Goal: Information Seeking & Learning: Learn about a topic

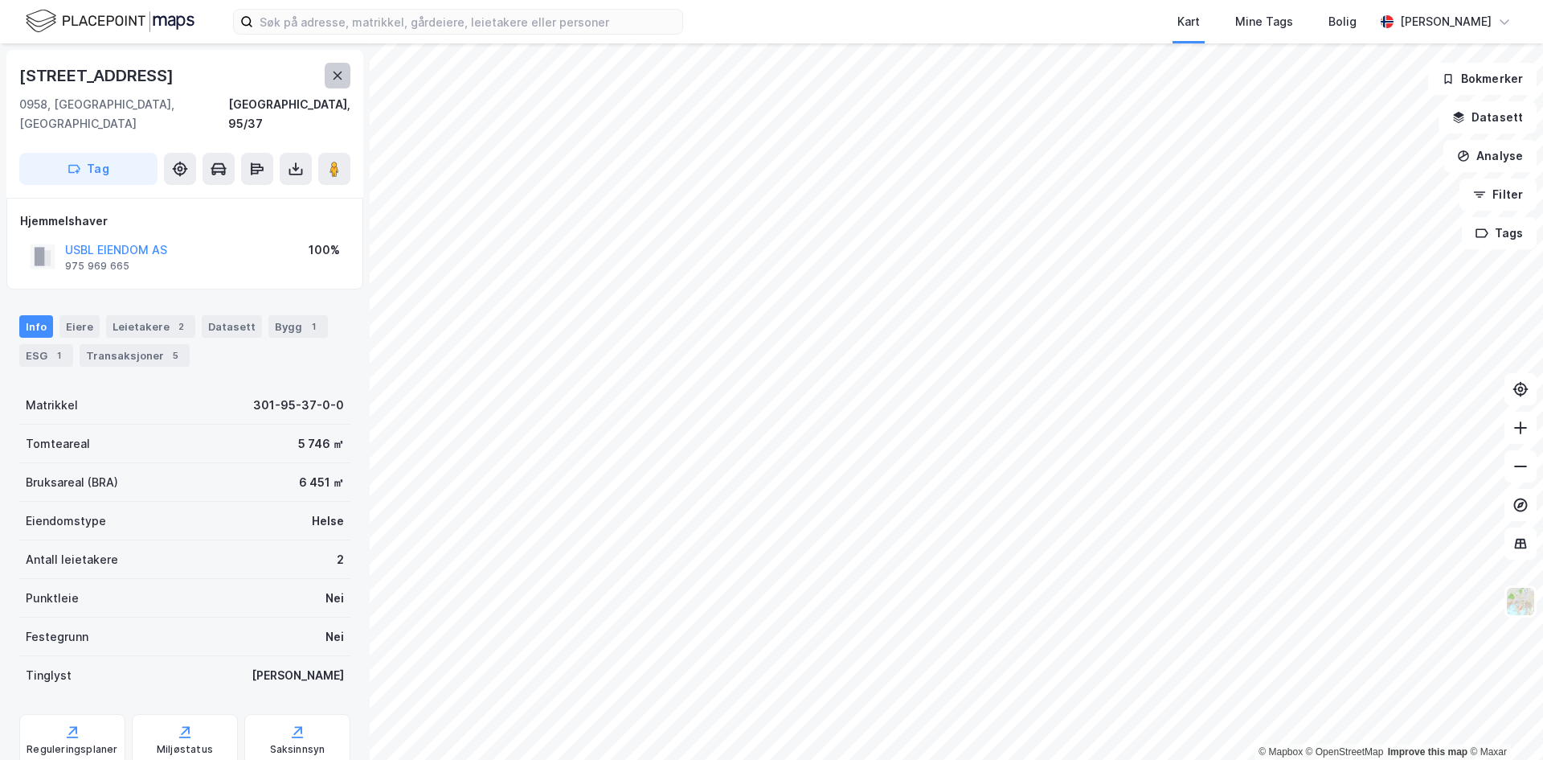
click at [334, 72] on icon at bounding box center [338, 76] width 9 height 8
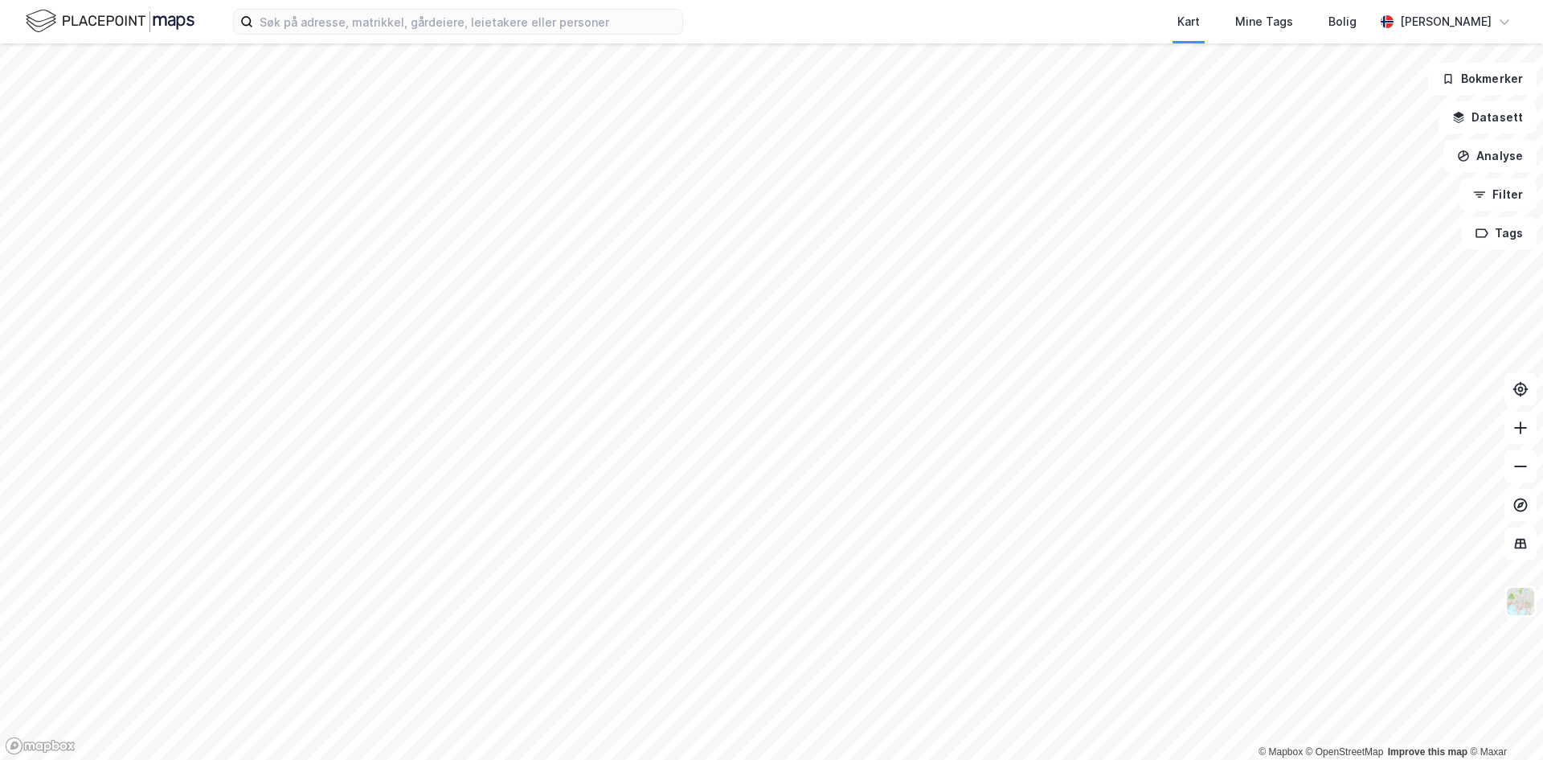
click at [760, 28] on div "Kart Mine Tags Bolig [PERSON_NAME] © Mapbox © OpenStreetMap Improve this map © …" at bounding box center [771, 380] width 1543 height 760
click at [957, 0] on html "Kart Mine Tags Bolig [PERSON_NAME] © Mapbox © OpenStreetMap Improve this map © …" at bounding box center [771, 380] width 1543 height 760
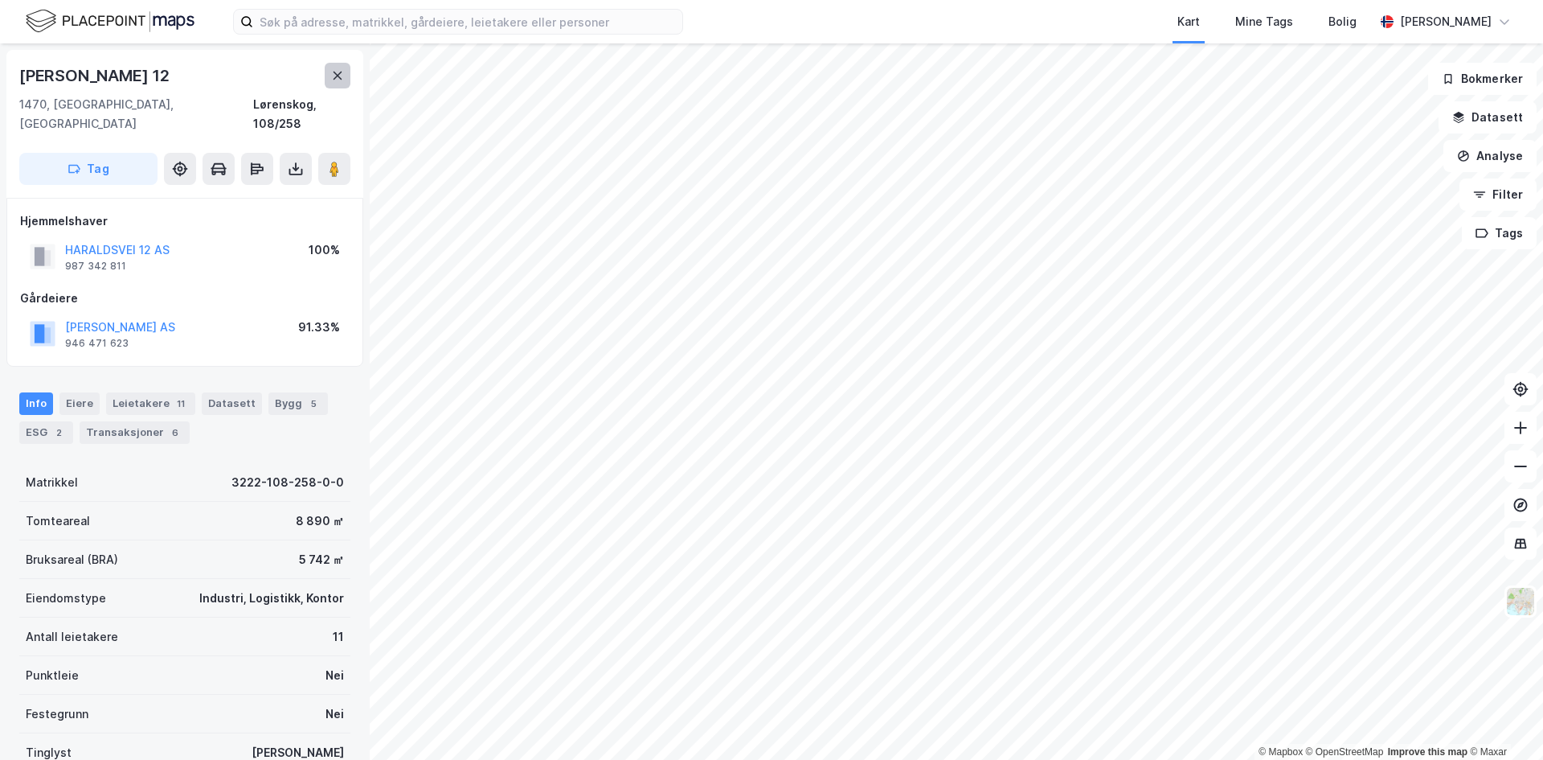
click at [334, 76] on icon at bounding box center [337, 75] width 13 height 13
click at [342, 84] on button at bounding box center [338, 76] width 26 height 26
click at [330, 161] on image at bounding box center [335, 169] width 10 height 16
click at [338, 72] on icon at bounding box center [337, 75] width 13 height 13
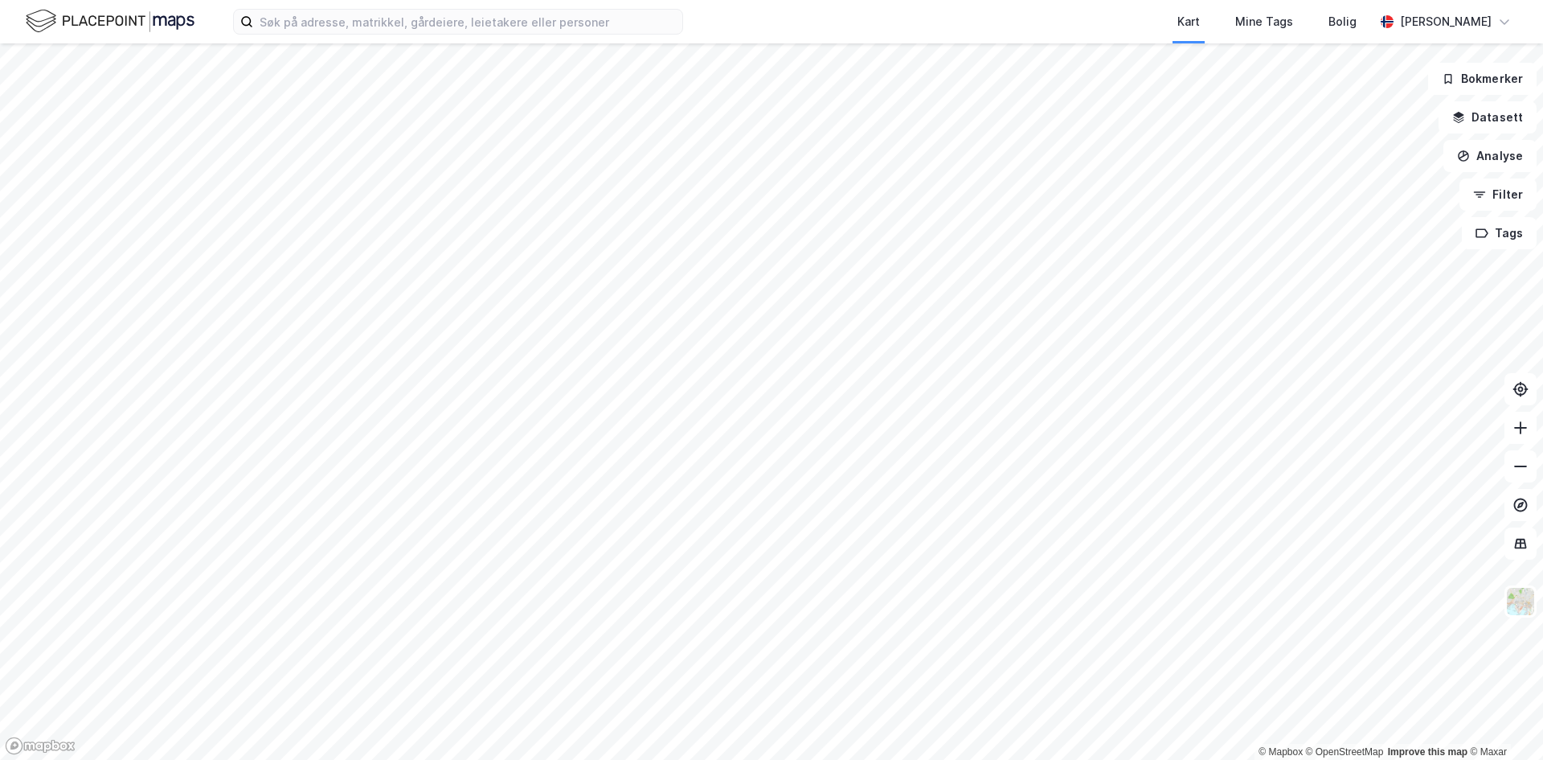
click at [834, 759] on html "Kart Mine Tags Bolig [PERSON_NAME] © Mapbox © OpenStreetMap Improve this map © …" at bounding box center [771, 380] width 1543 height 760
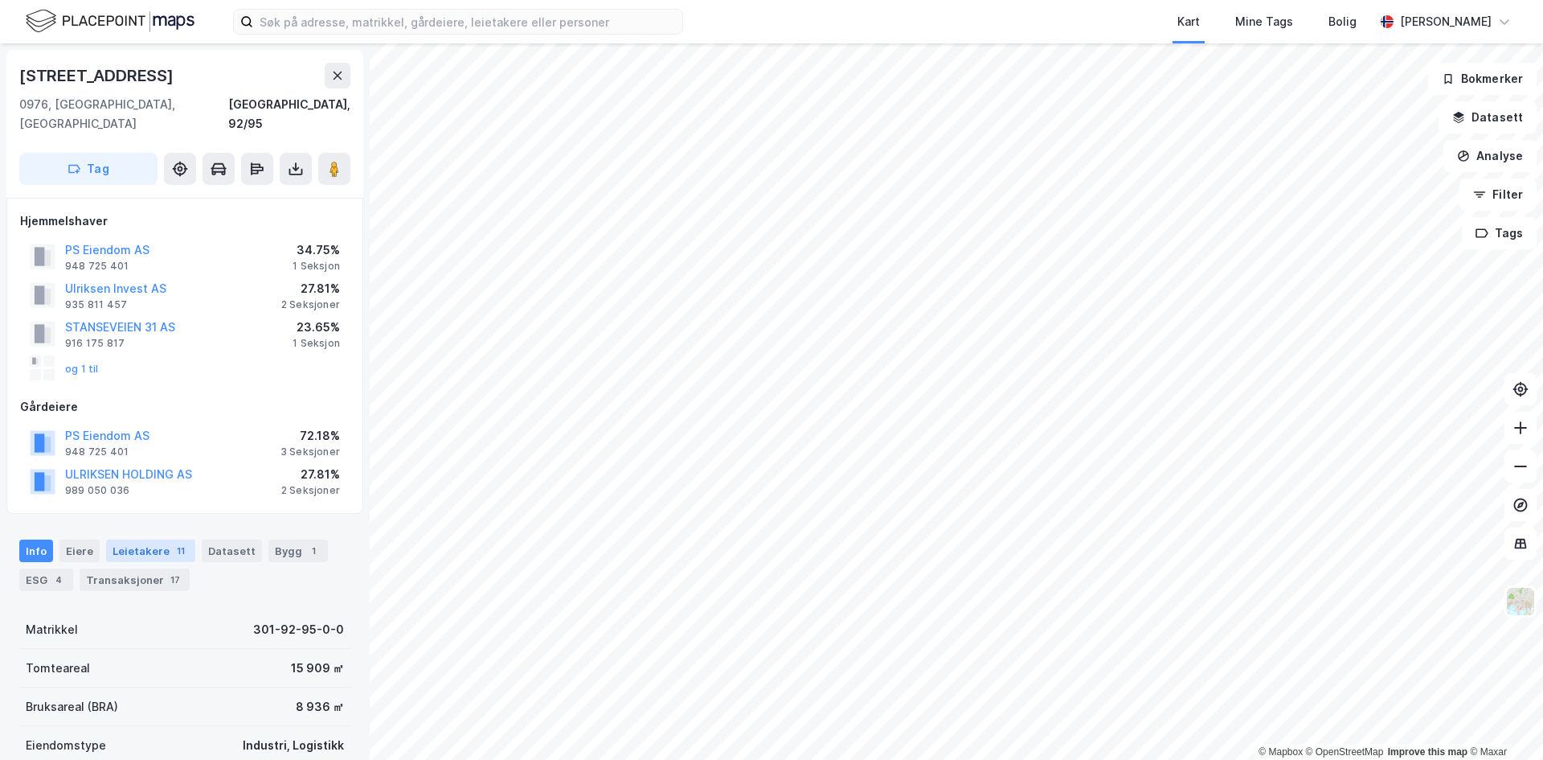
click at [150, 539] on div "Leietakere 11" at bounding box center [150, 550] width 89 height 23
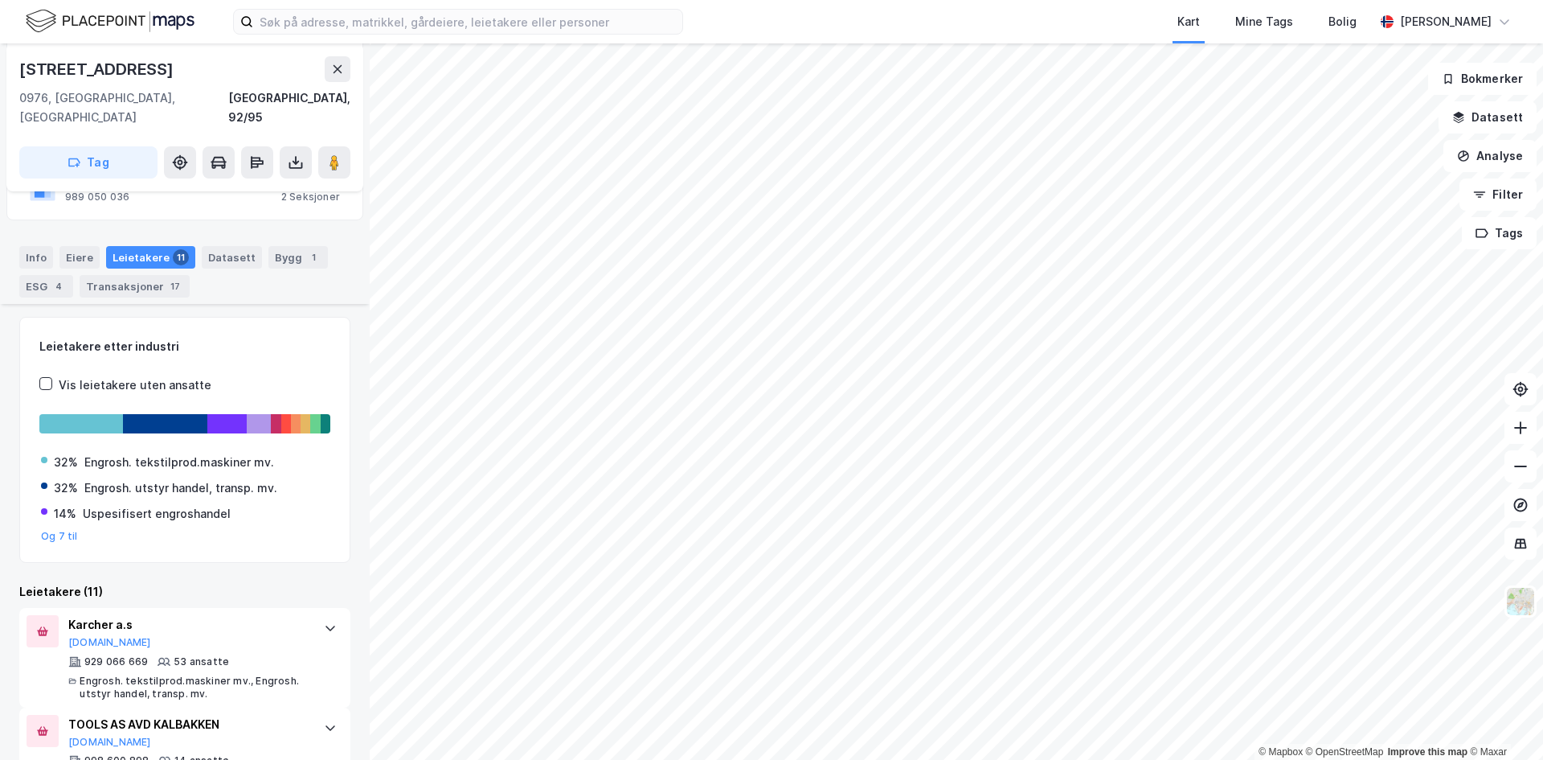
scroll to position [463, 0]
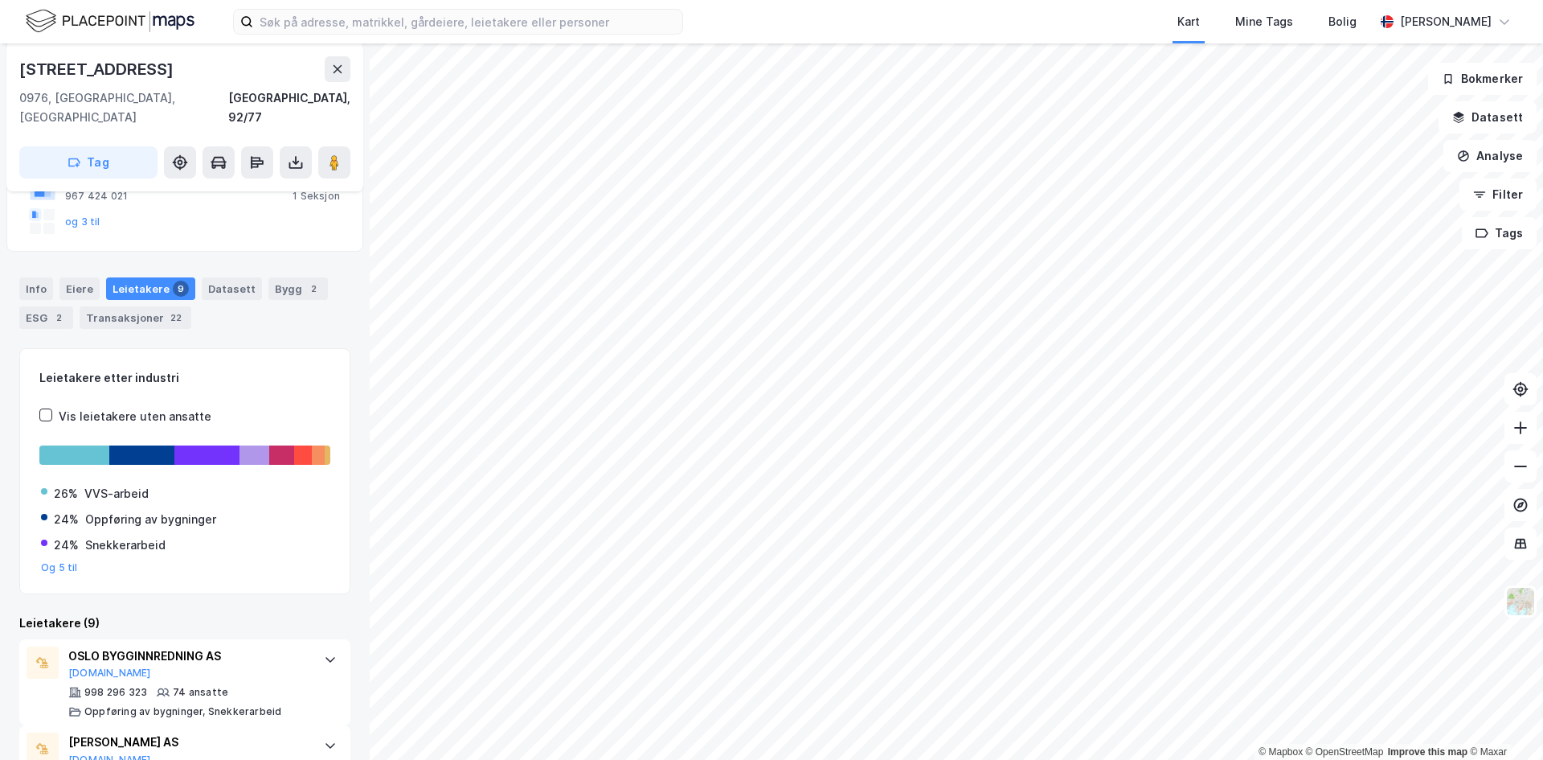
scroll to position [453, 0]
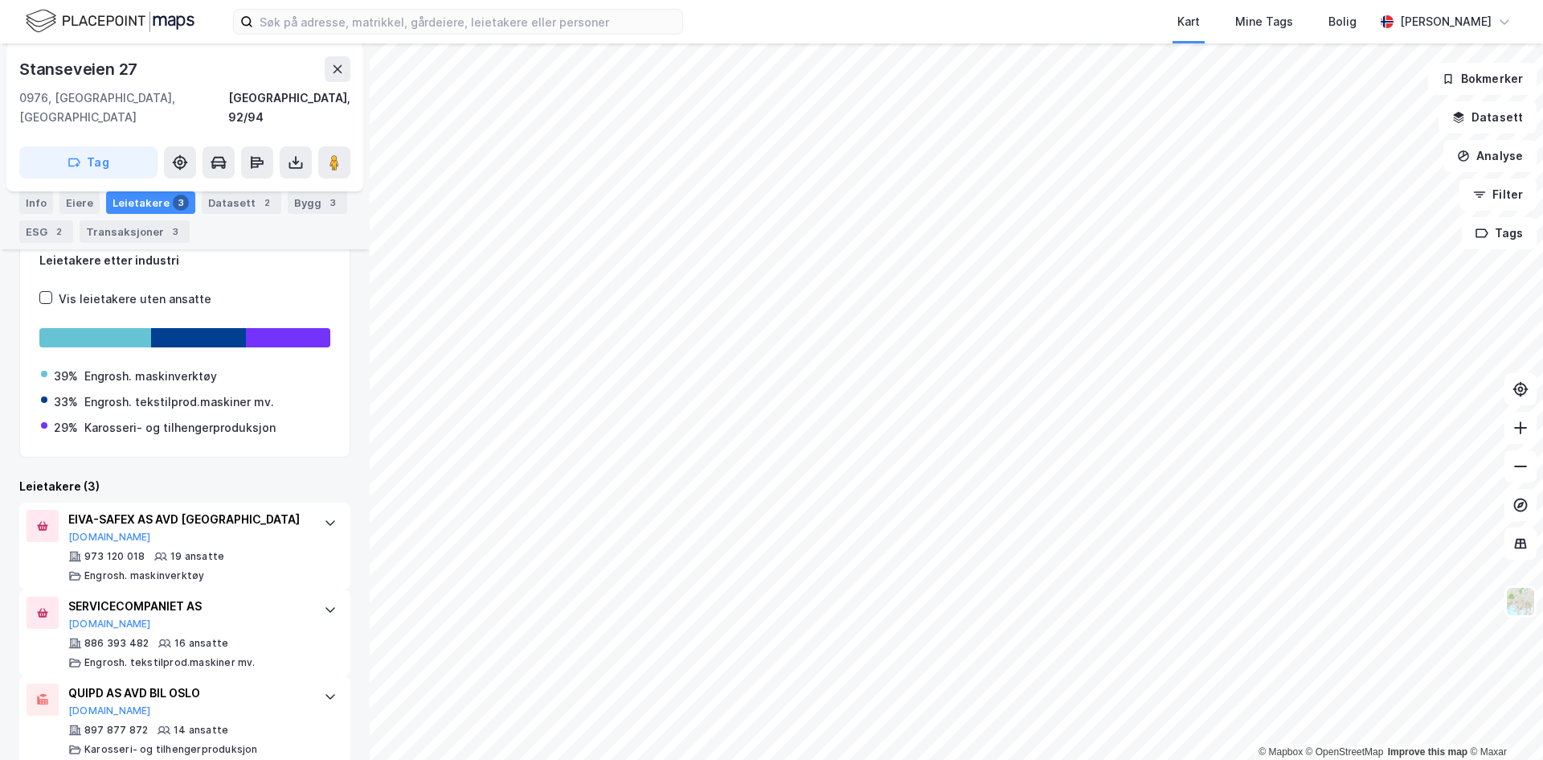
scroll to position [312, 0]
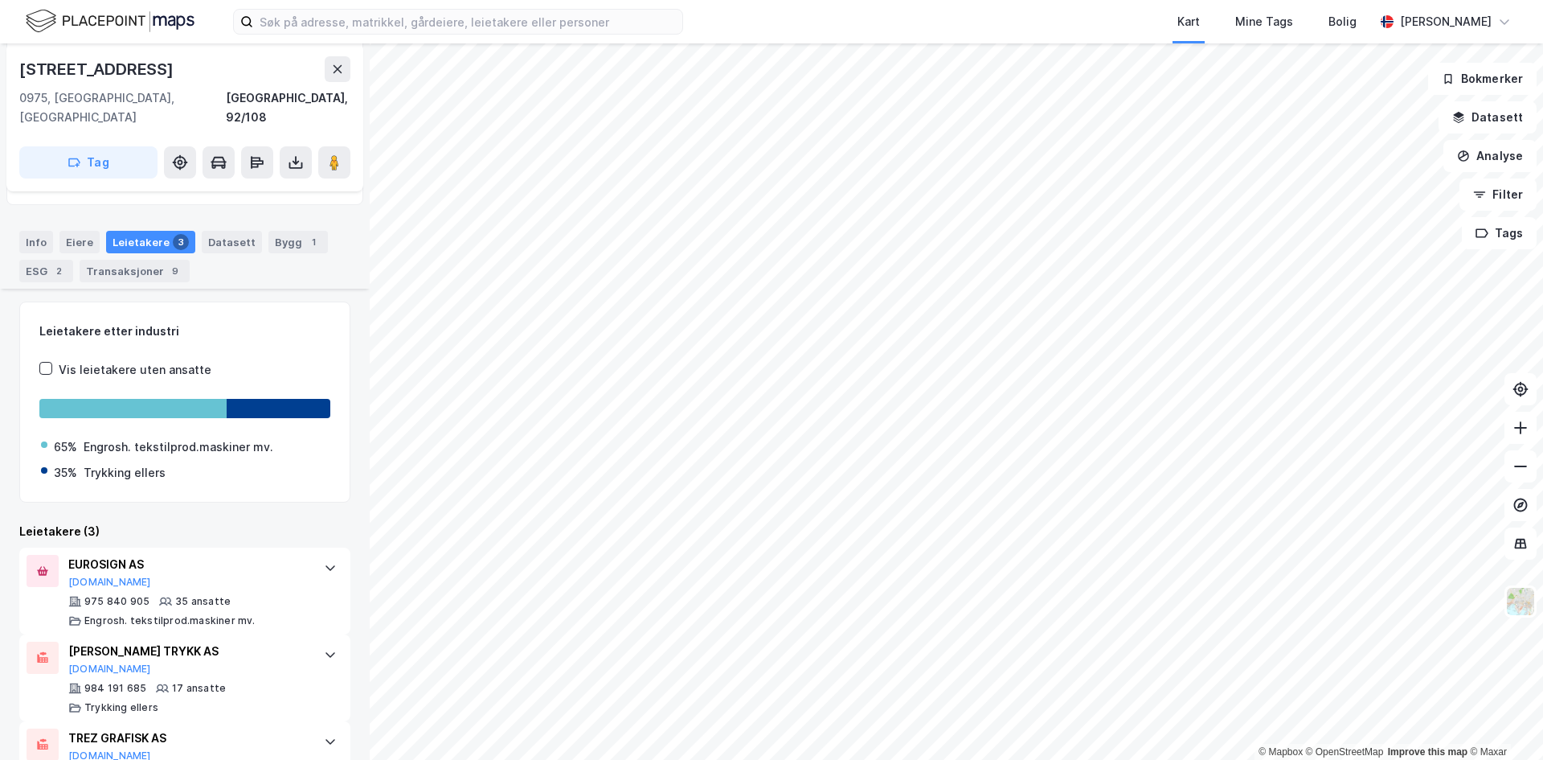
scroll to position [248, 0]
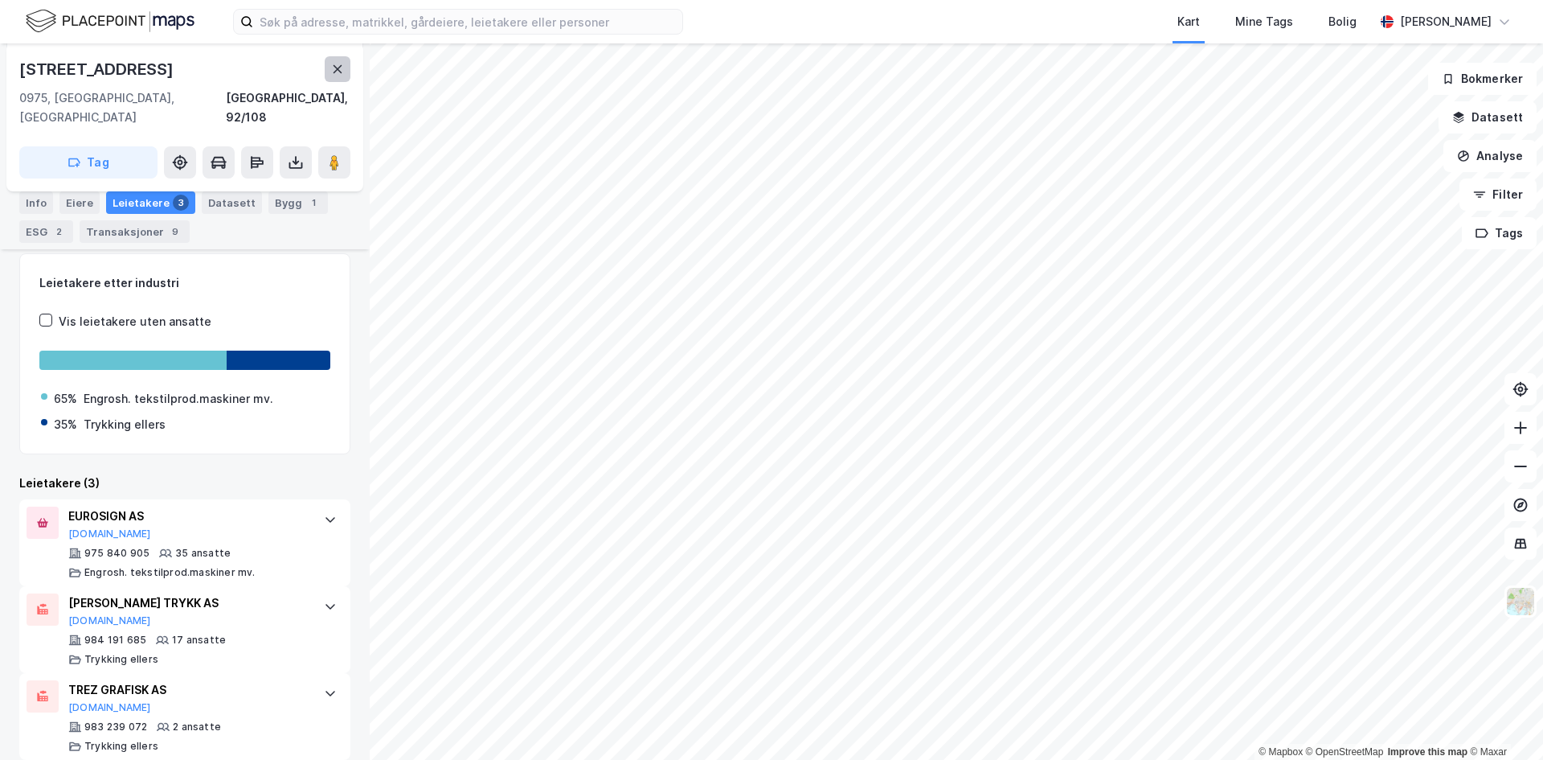
click at [335, 73] on icon at bounding box center [337, 69] width 13 height 13
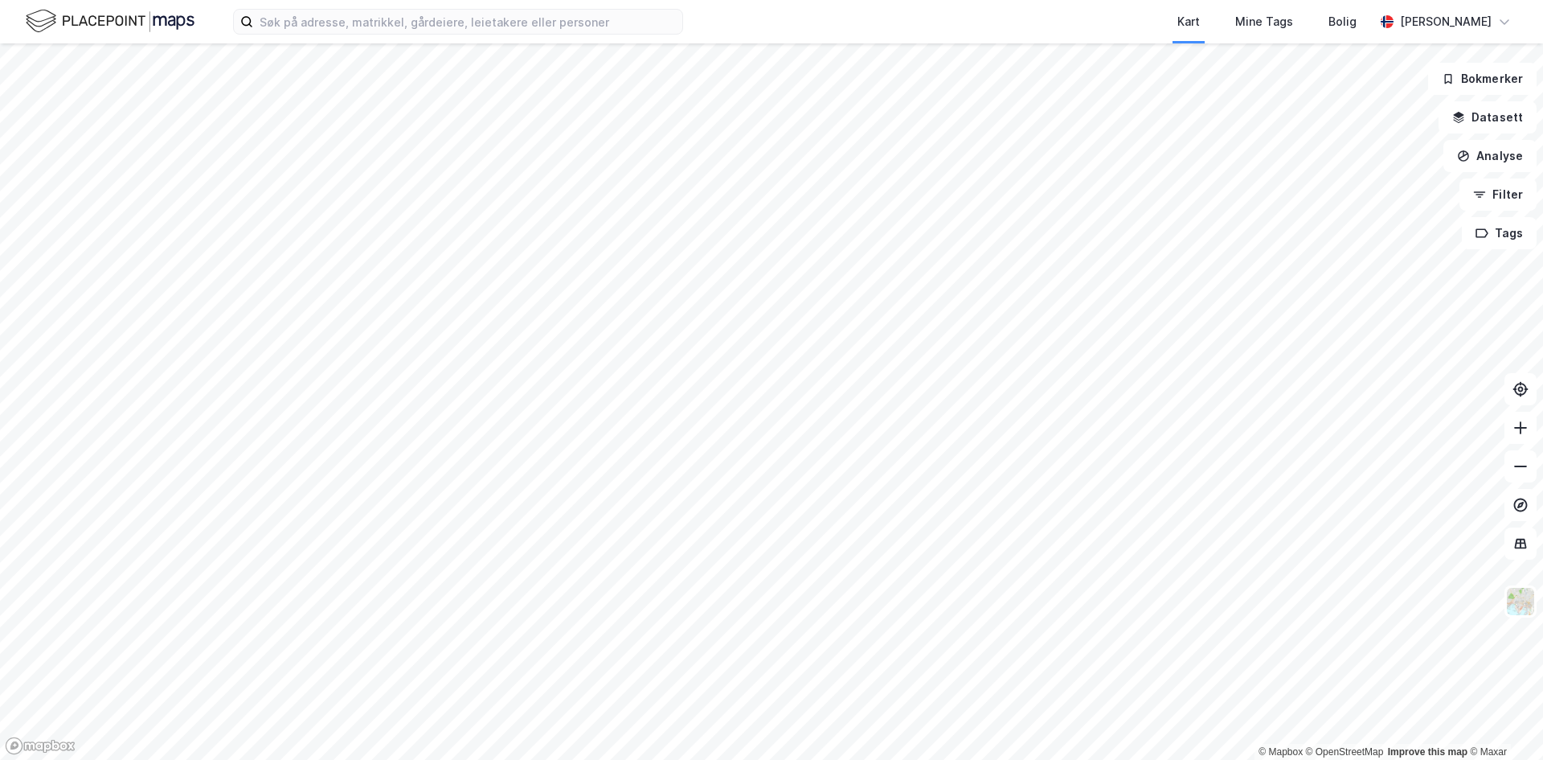
click at [825, 22] on div "Kart Mine Tags Bolig [PERSON_NAME] © Mapbox © OpenStreetMap Improve this map © …" at bounding box center [771, 380] width 1543 height 760
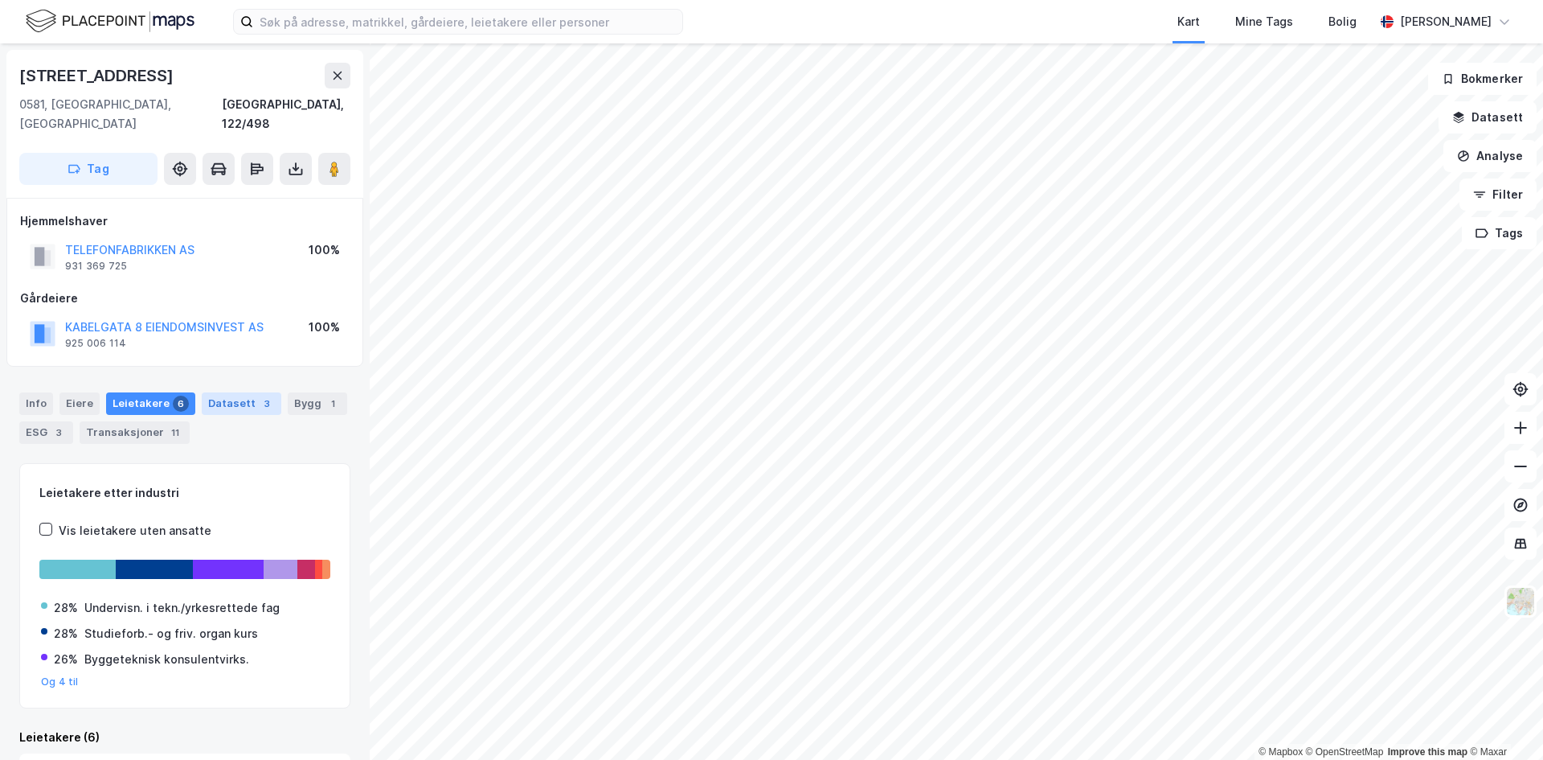
click at [238, 392] on div "Datasett 3" at bounding box center [242, 403] width 80 height 23
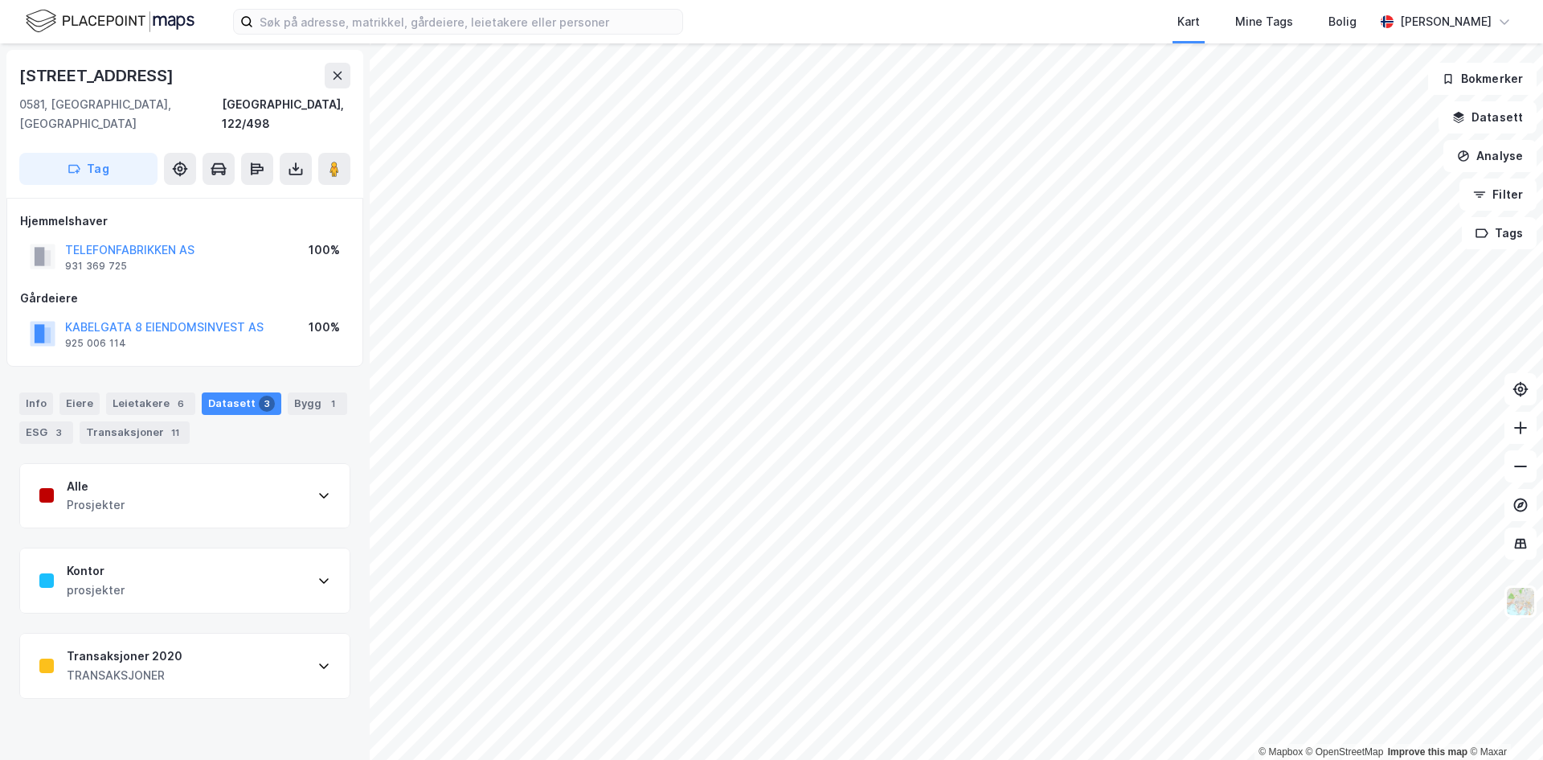
click at [174, 666] on div "TRANSAKSJONER" at bounding box center [125, 675] width 116 height 19
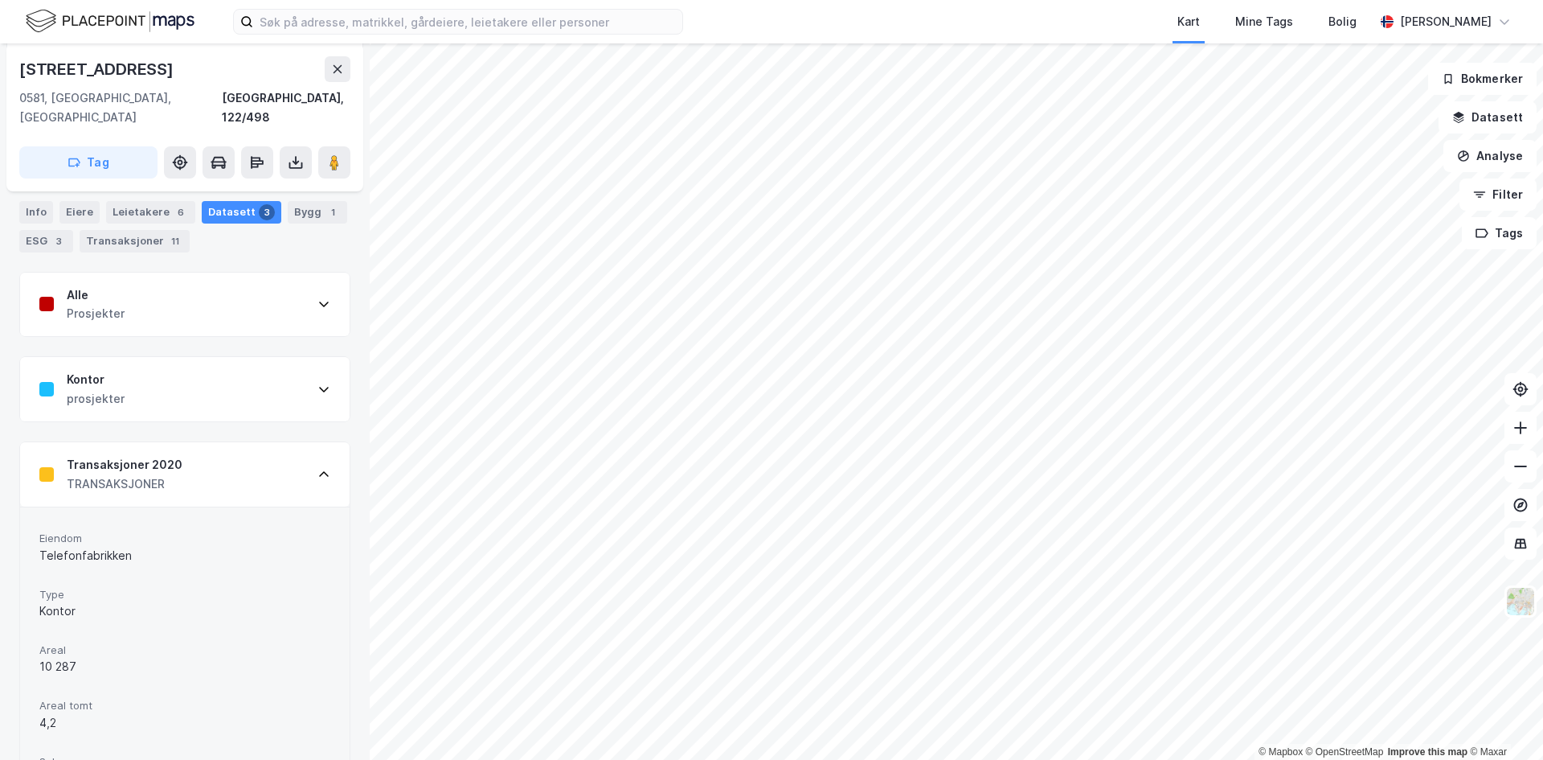
scroll to position [563, 0]
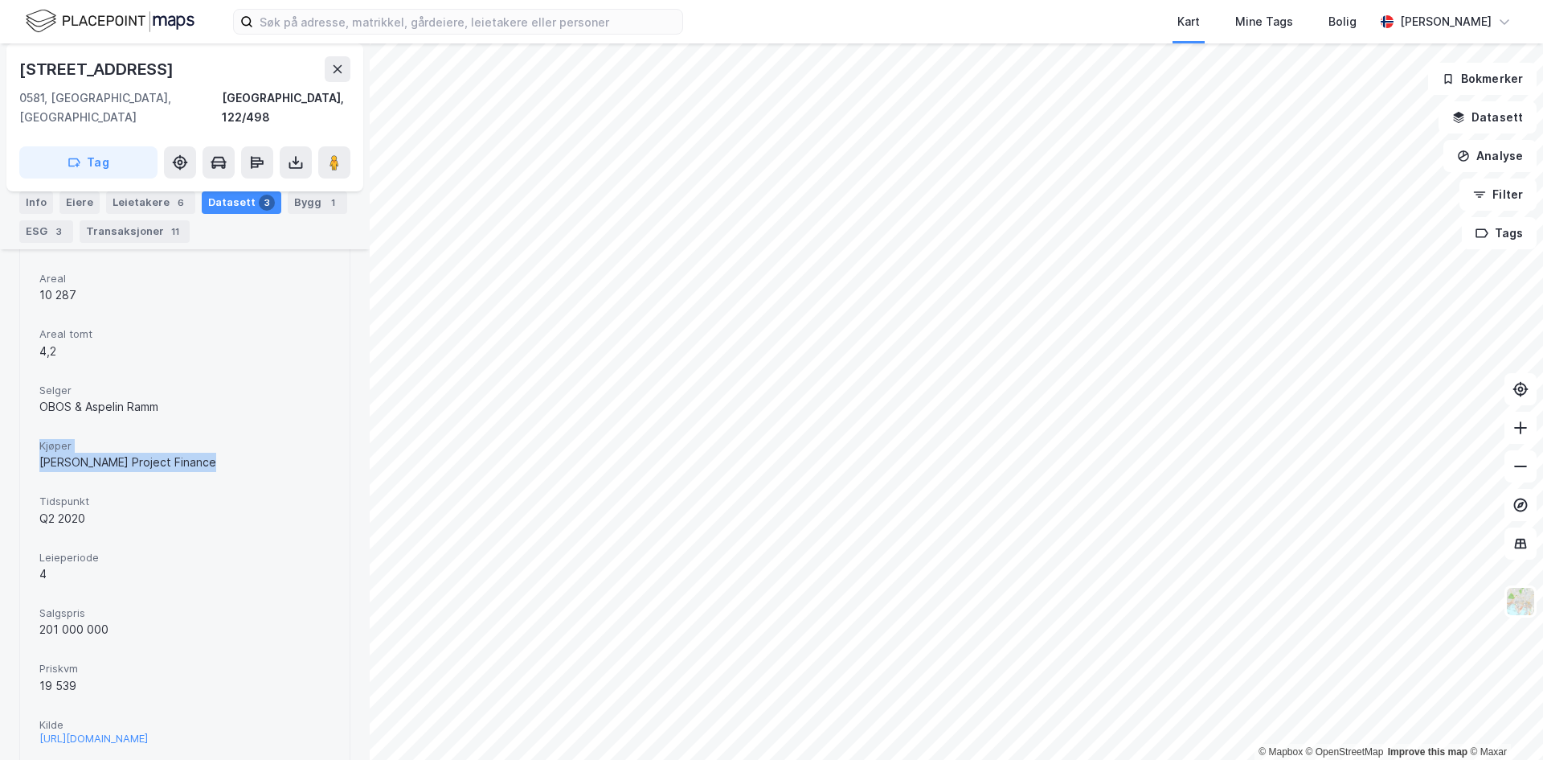
drag, startPoint x: 47, startPoint y: 435, endPoint x: 223, endPoint y: 441, distance: 176.2
click at [223, 441] on div "Eiendom Telefonfabrikken Type Kontor Areal 10 287 Areal tomt 4,2 Selger OBOS & …" at bounding box center [185, 452] width 330 height 634
click at [223, 453] on div "[PERSON_NAME] Project Finance" at bounding box center [184, 462] width 291 height 19
drag, startPoint x: 223, startPoint y: 441, endPoint x: 61, endPoint y: 368, distance: 177.4
click at [61, 368] on div "Eiendom Telefonfabrikken Type Kontor Areal 10 287 Areal tomt 4,2 Selger OBOS & …" at bounding box center [184, 452] width 291 height 595
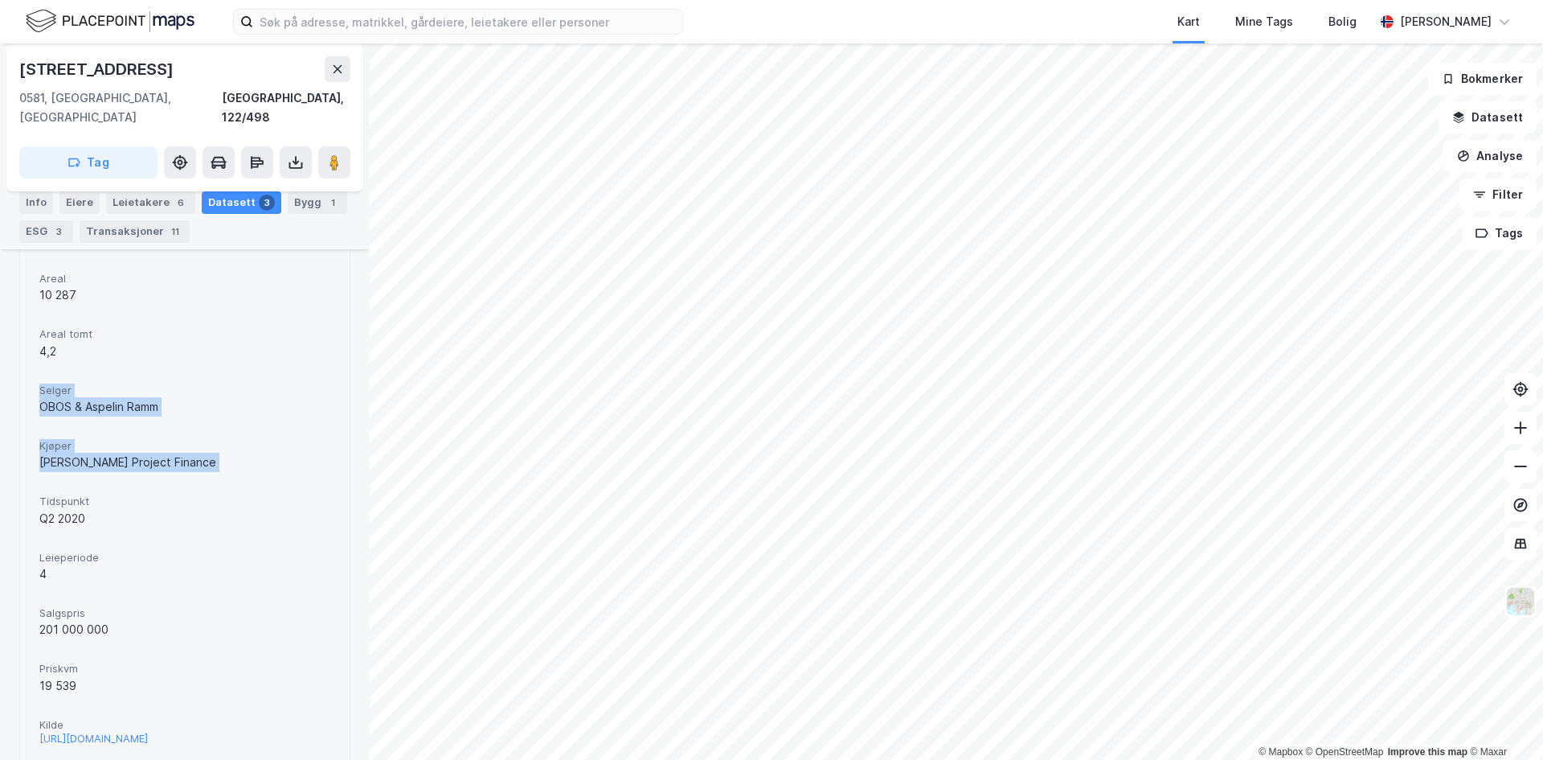
click at [61, 383] on span "Selger" at bounding box center [184, 390] width 291 height 14
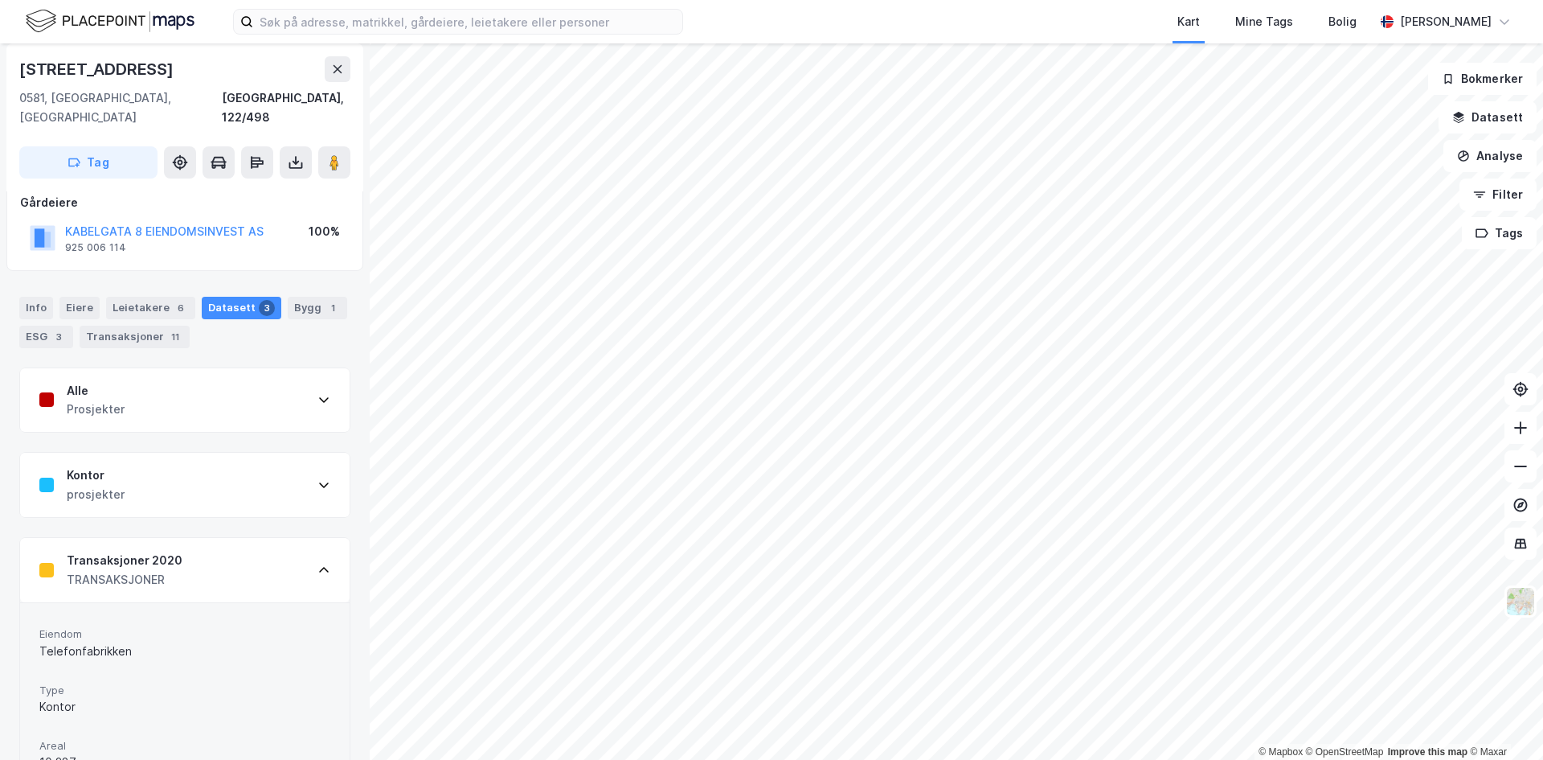
scroll to position [0, 0]
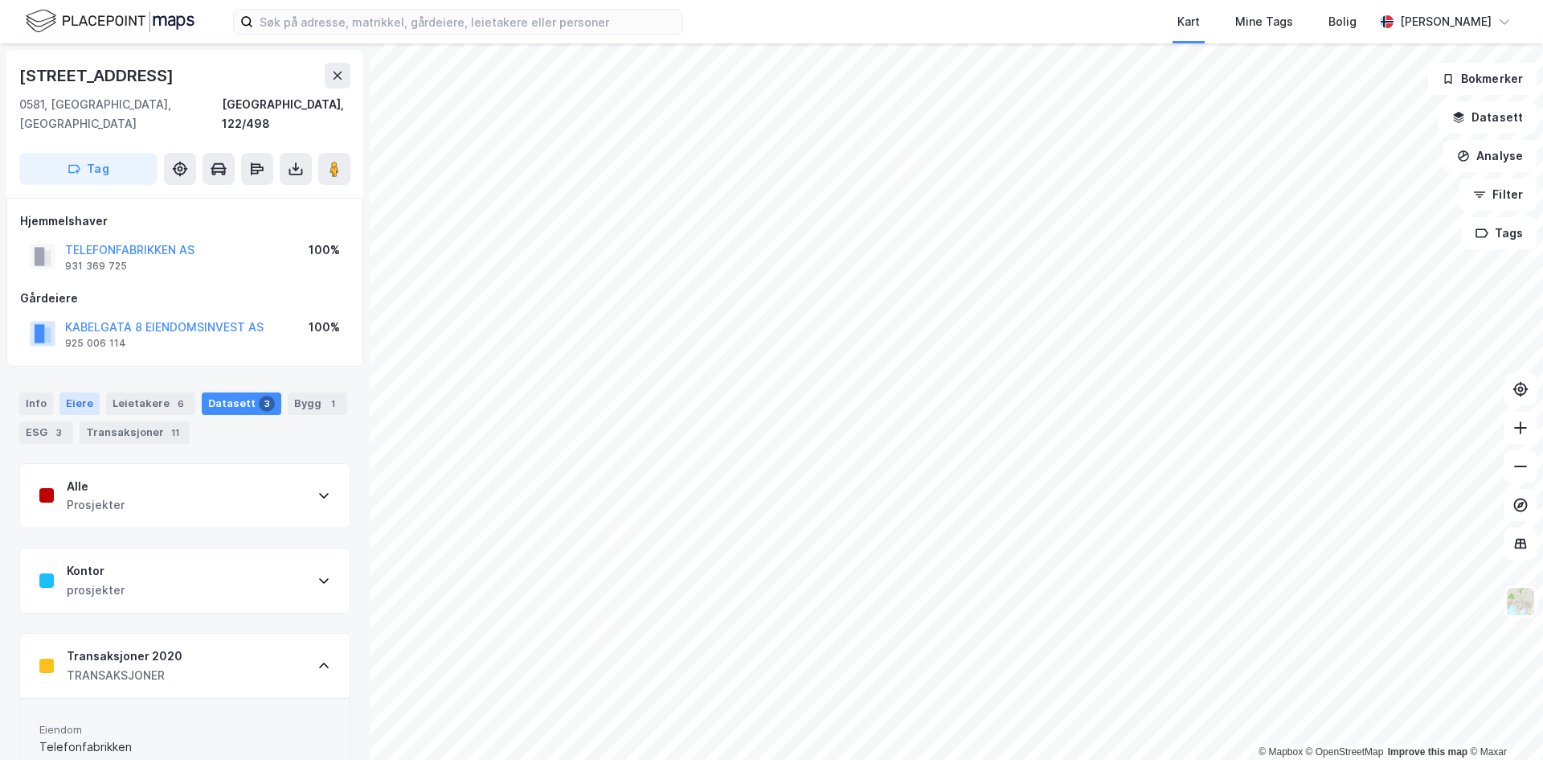
click at [94, 392] on div "Eiere" at bounding box center [79, 403] width 40 height 23
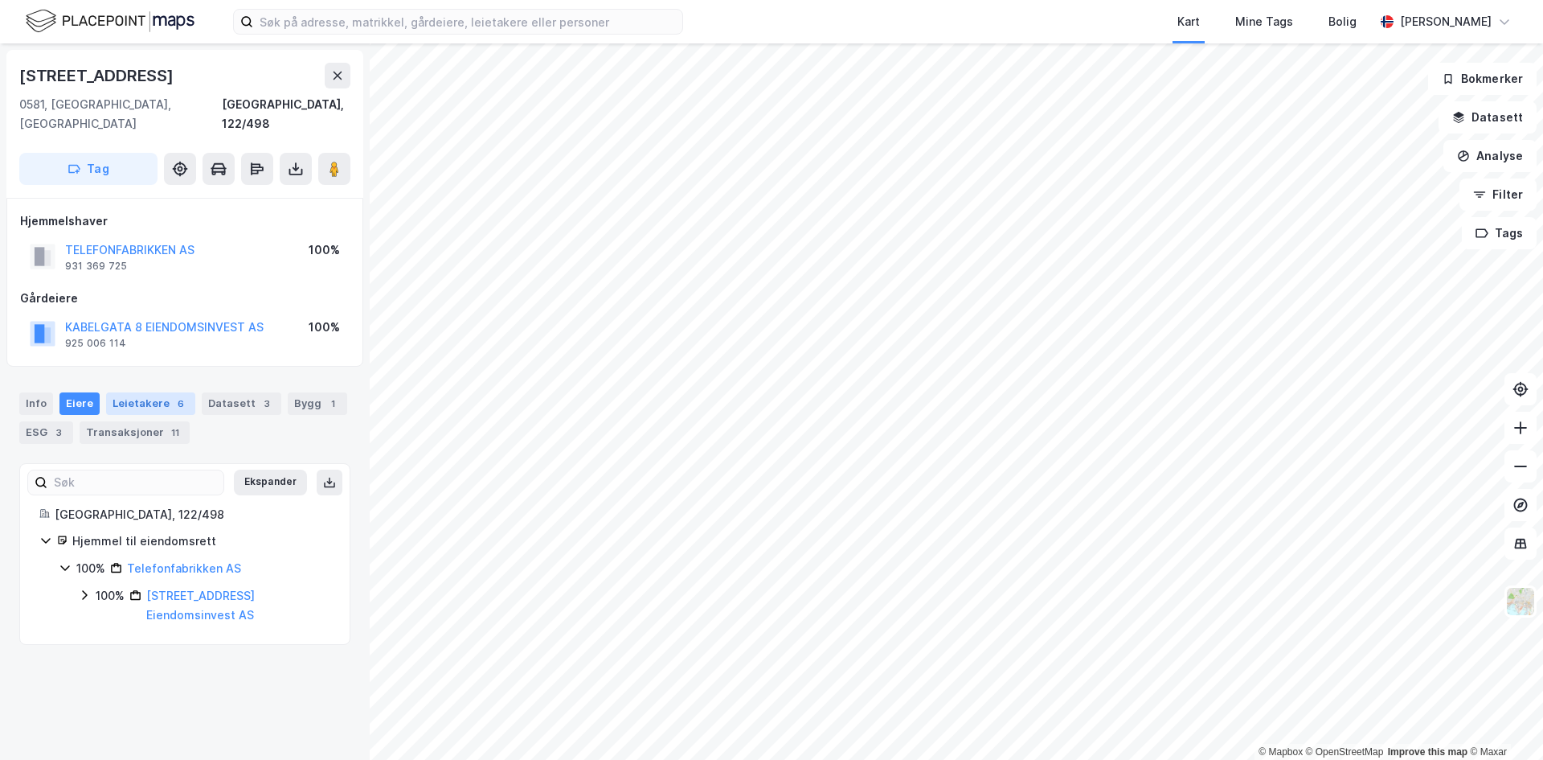
click at [117, 392] on div "Leietakere 6" at bounding box center [150, 403] width 89 height 23
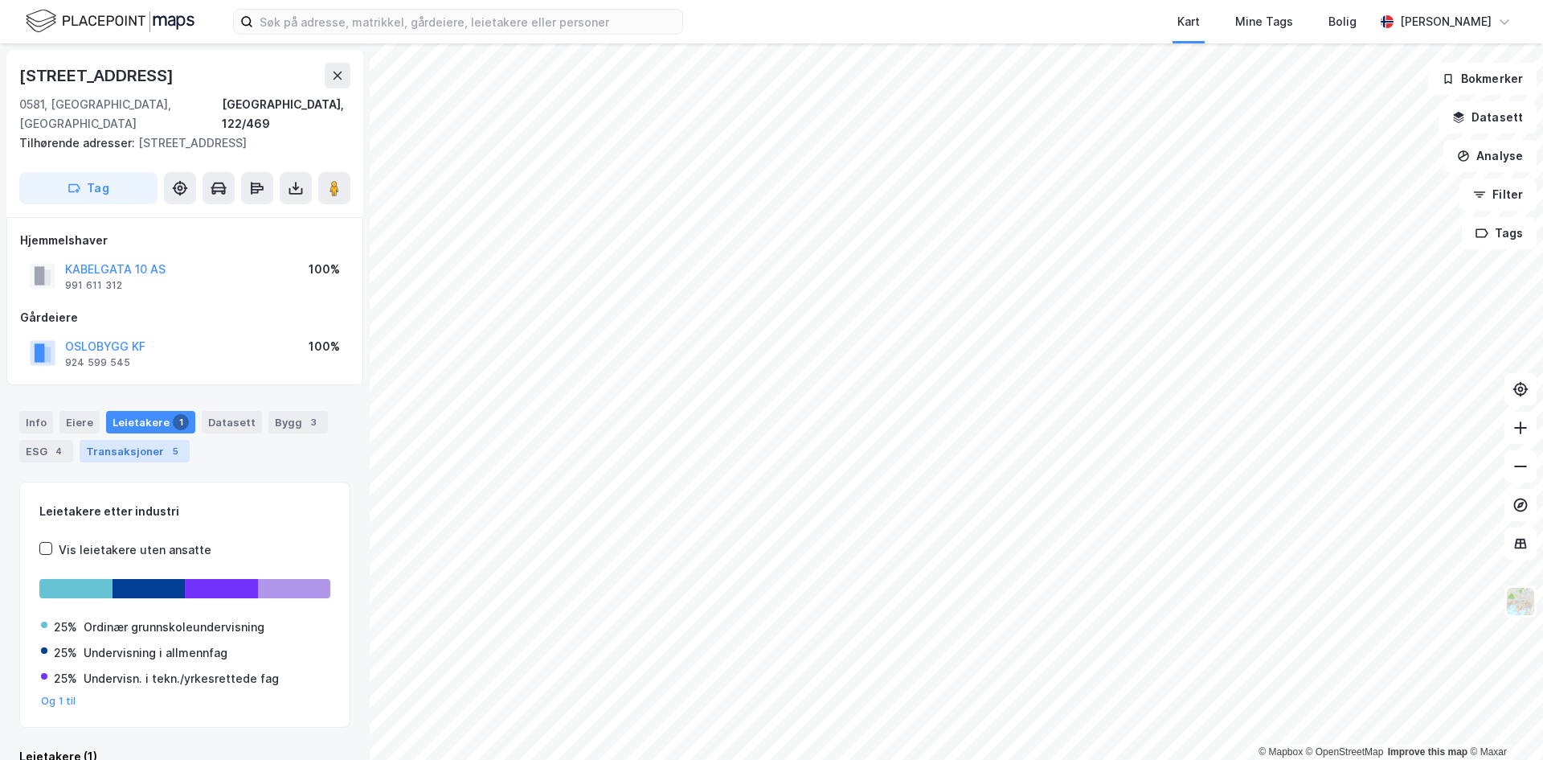
click at [154, 440] on div "Transaksjoner 5" at bounding box center [135, 451] width 110 height 23
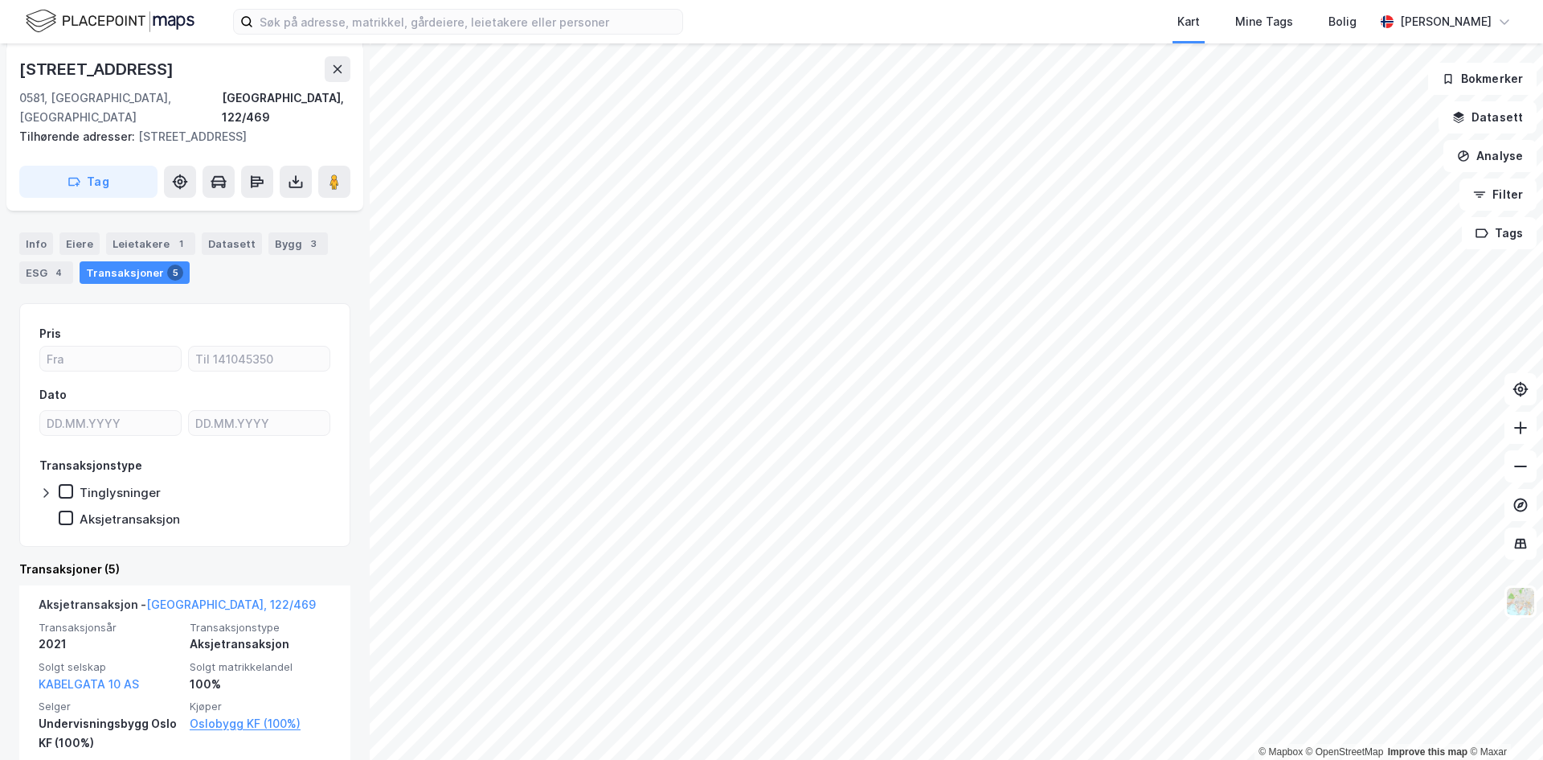
scroll to position [165, 0]
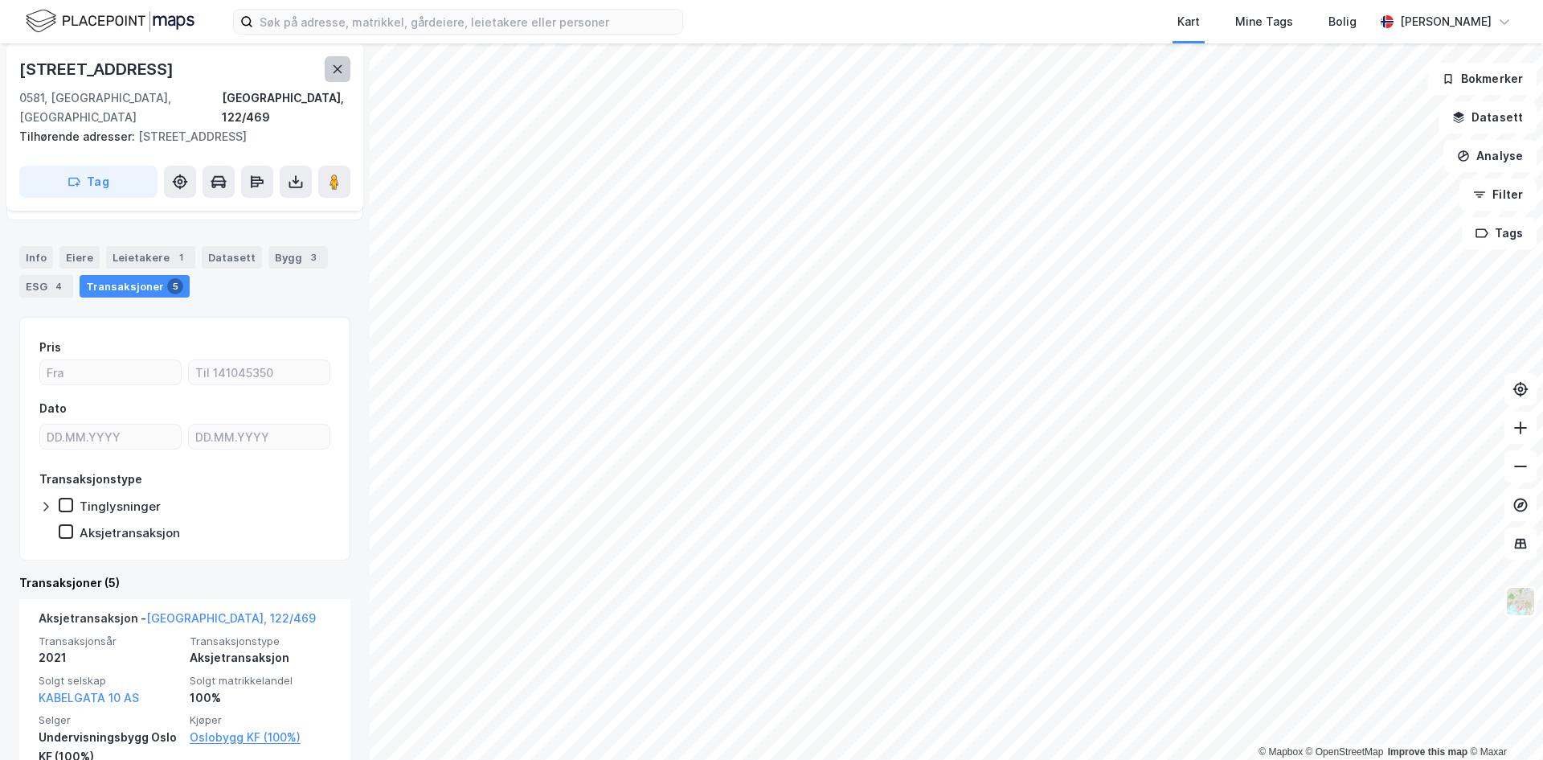
click at [343, 72] on icon at bounding box center [337, 69] width 13 height 13
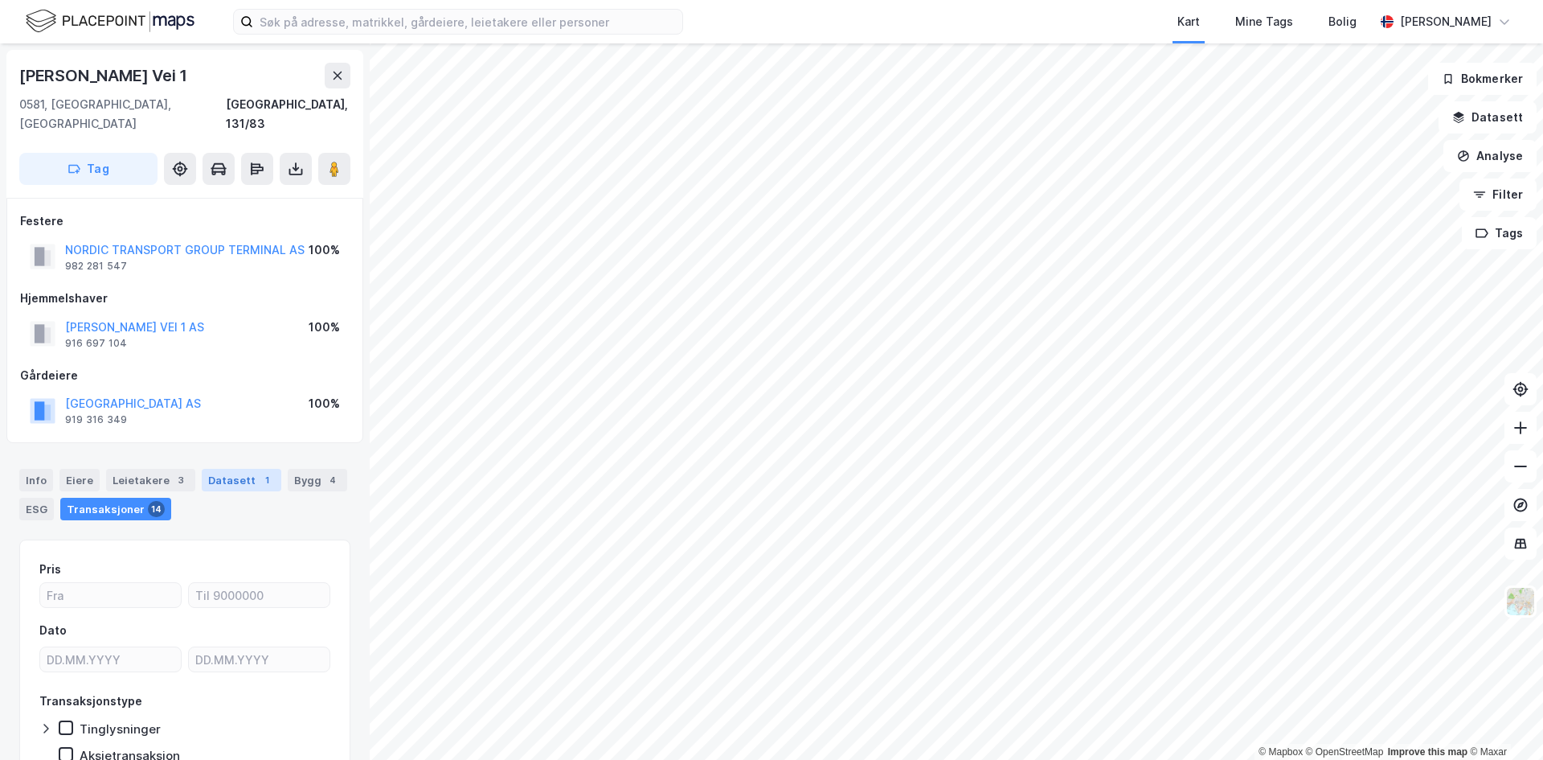
click at [224, 469] on div "Datasett 1" at bounding box center [242, 480] width 80 height 23
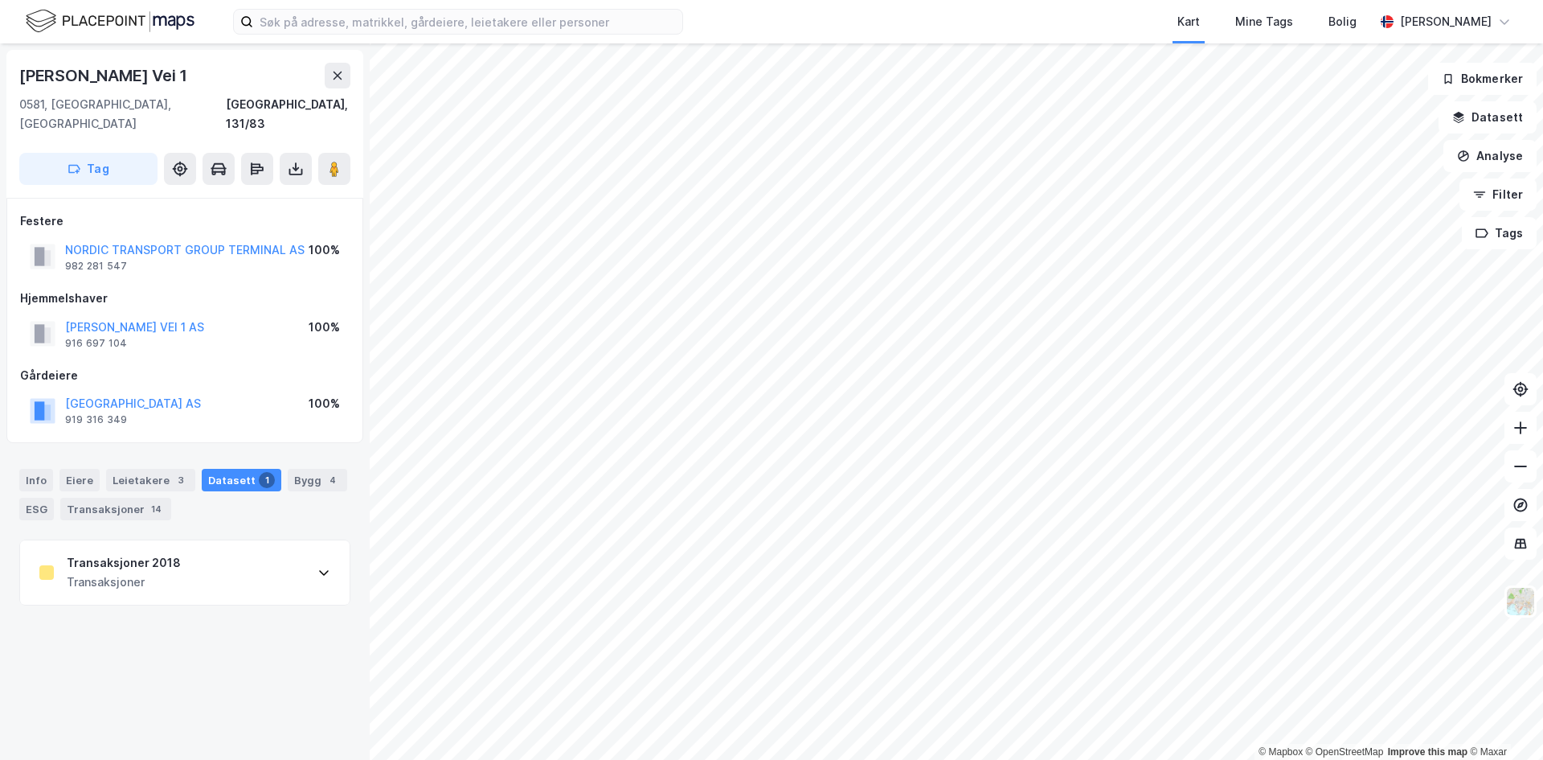
click at [162, 572] on div "Transaksjoner" at bounding box center [124, 581] width 114 height 19
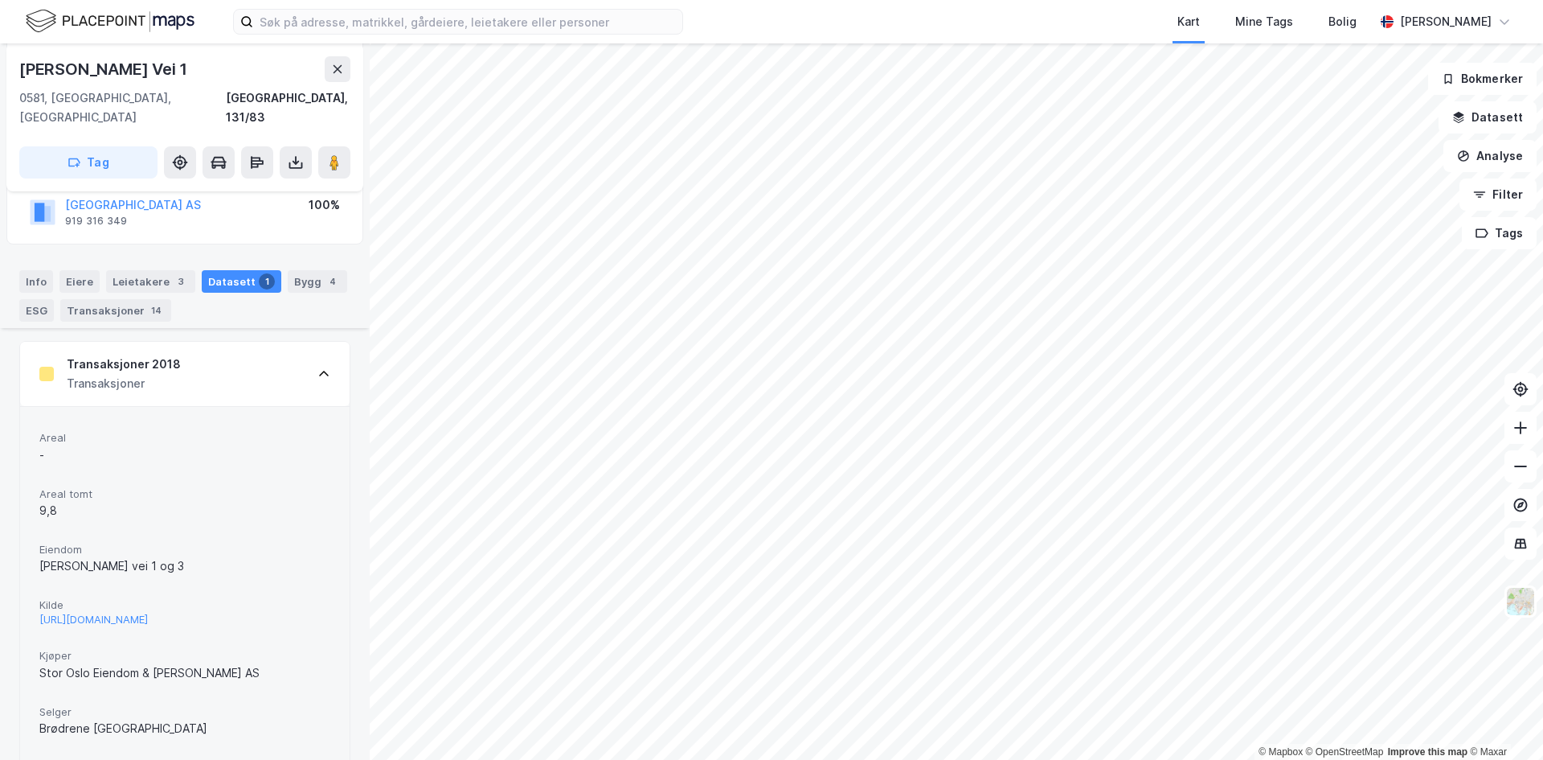
scroll to position [327, 0]
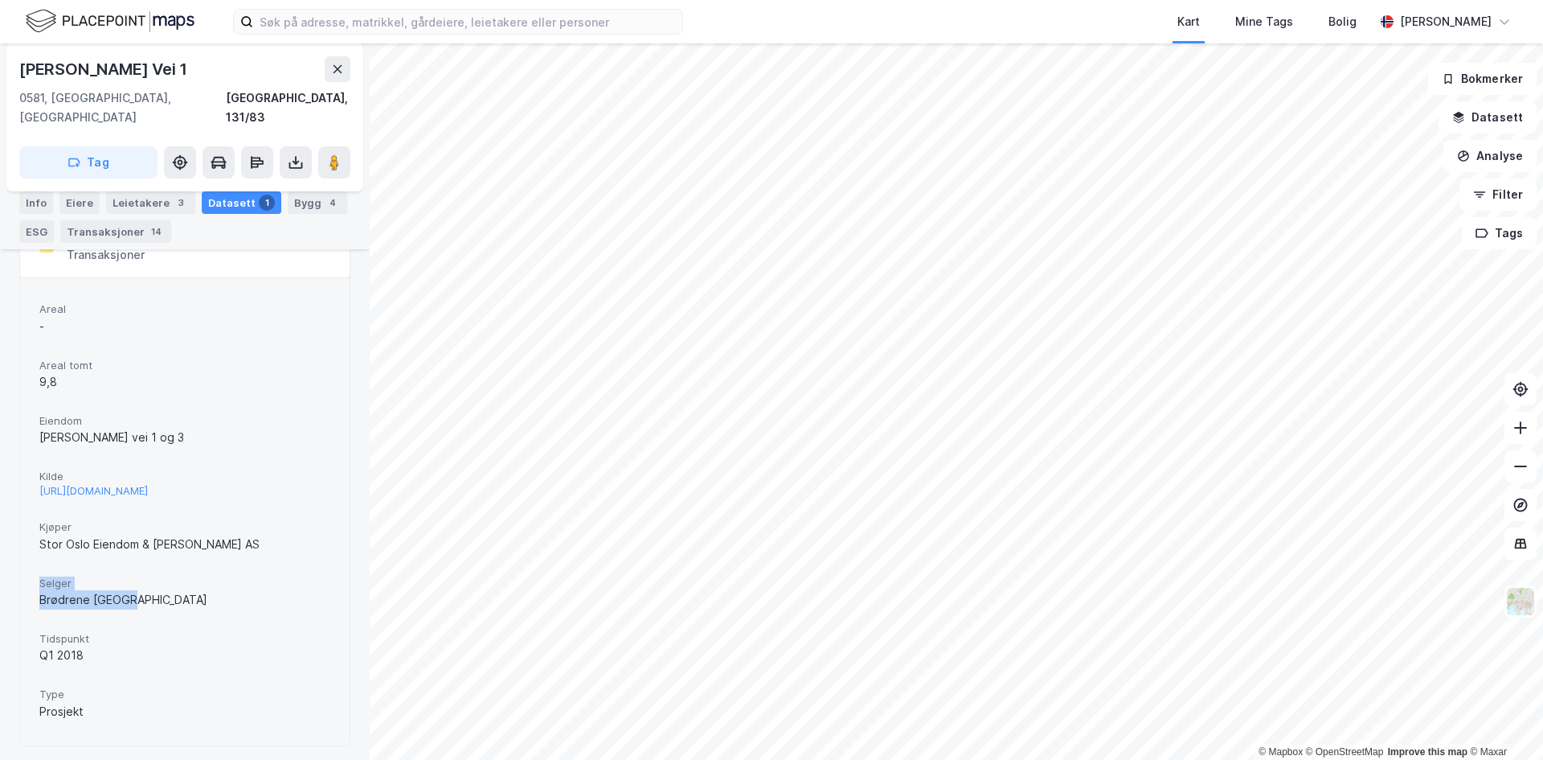
drag, startPoint x: 107, startPoint y: 597, endPoint x: 150, endPoint y: 607, distance: 43.7
click at [150, 607] on div "Selger Brødrene [GEOGRAPHIC_DATA]" at bounding box center [184, 593] width 291 height 43
drag, startPoint x: 64, startPoint y: 529, endPoint x: 243, endPoint y: 558, distance: 180.8
click at [243, 558] on div "Areal - Areal tomt 9,8 [PERSON_NAME] vei 1 og 3 Kilde [URL][DOMAIN_NAME] Kjøper…" at bounding box center [184, 511] width 291 height 428
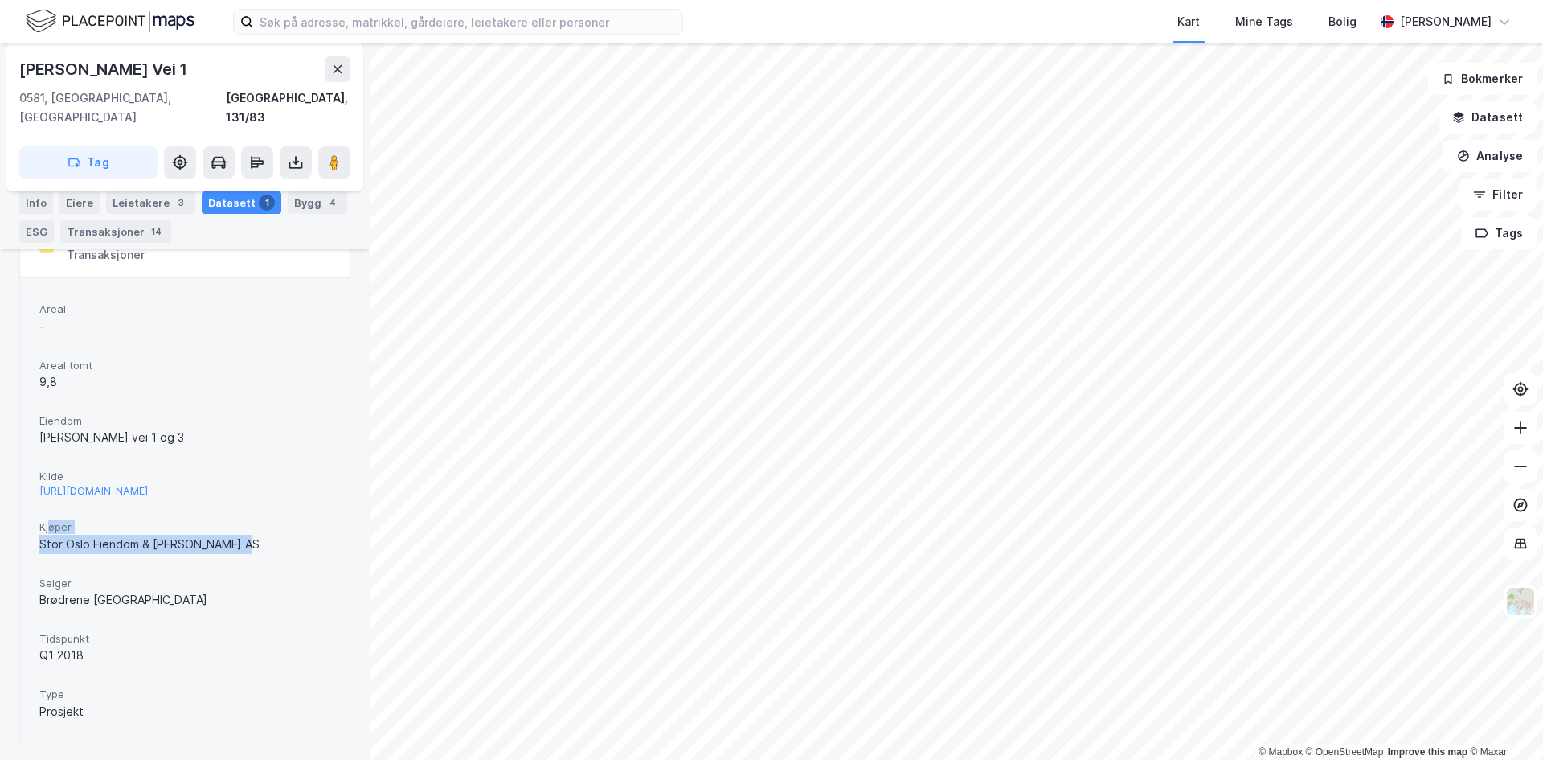
click at [243, 558] on div "Areal - Areal tomt 9,8 [PERSON_NAME] vei 1 og 3 Kilde [URL][DOMAIN_NAME] Kjøper…" at bounding box center [184, 511] width 291 height 428
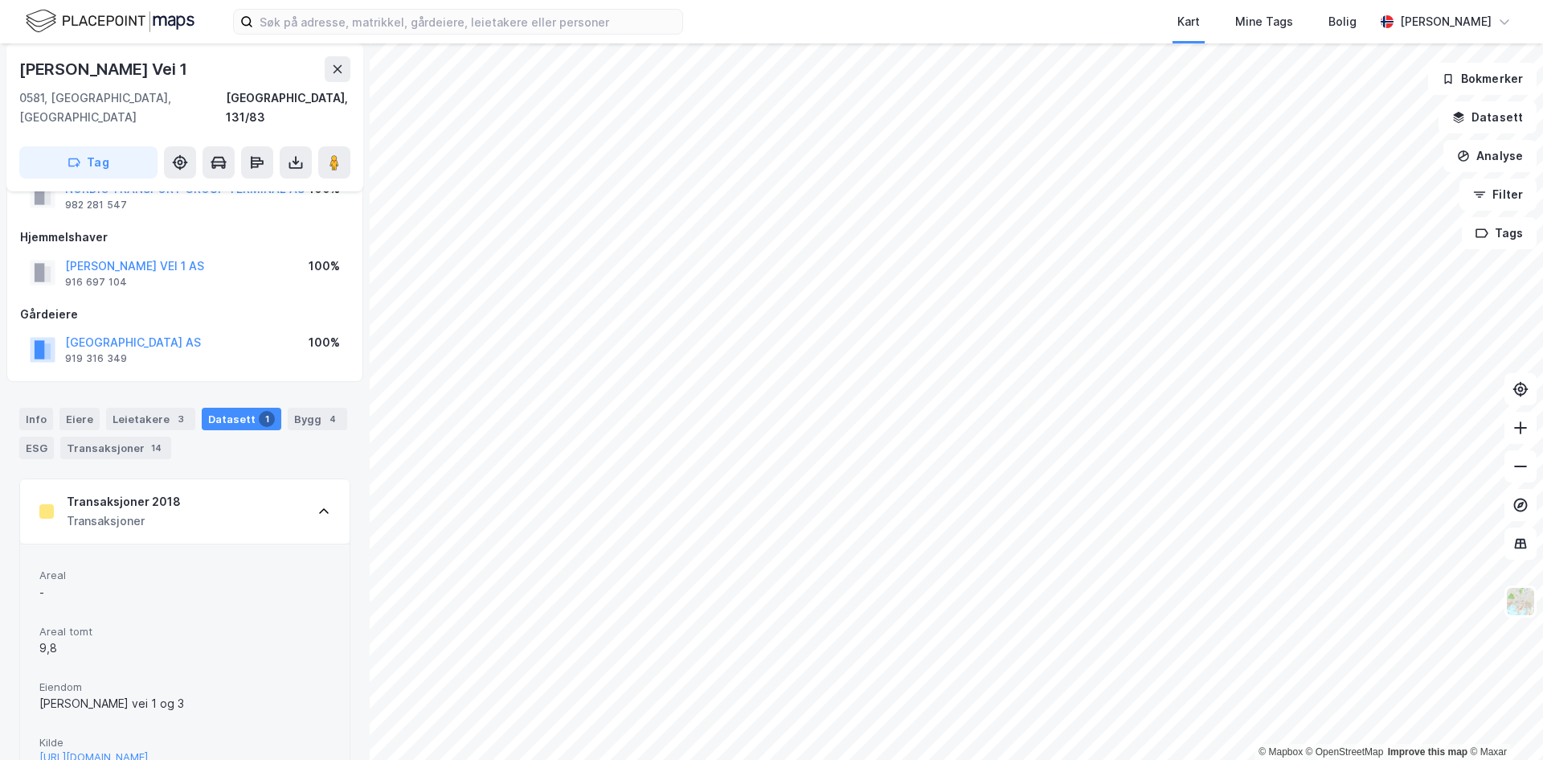
scroll to position [0, 0]
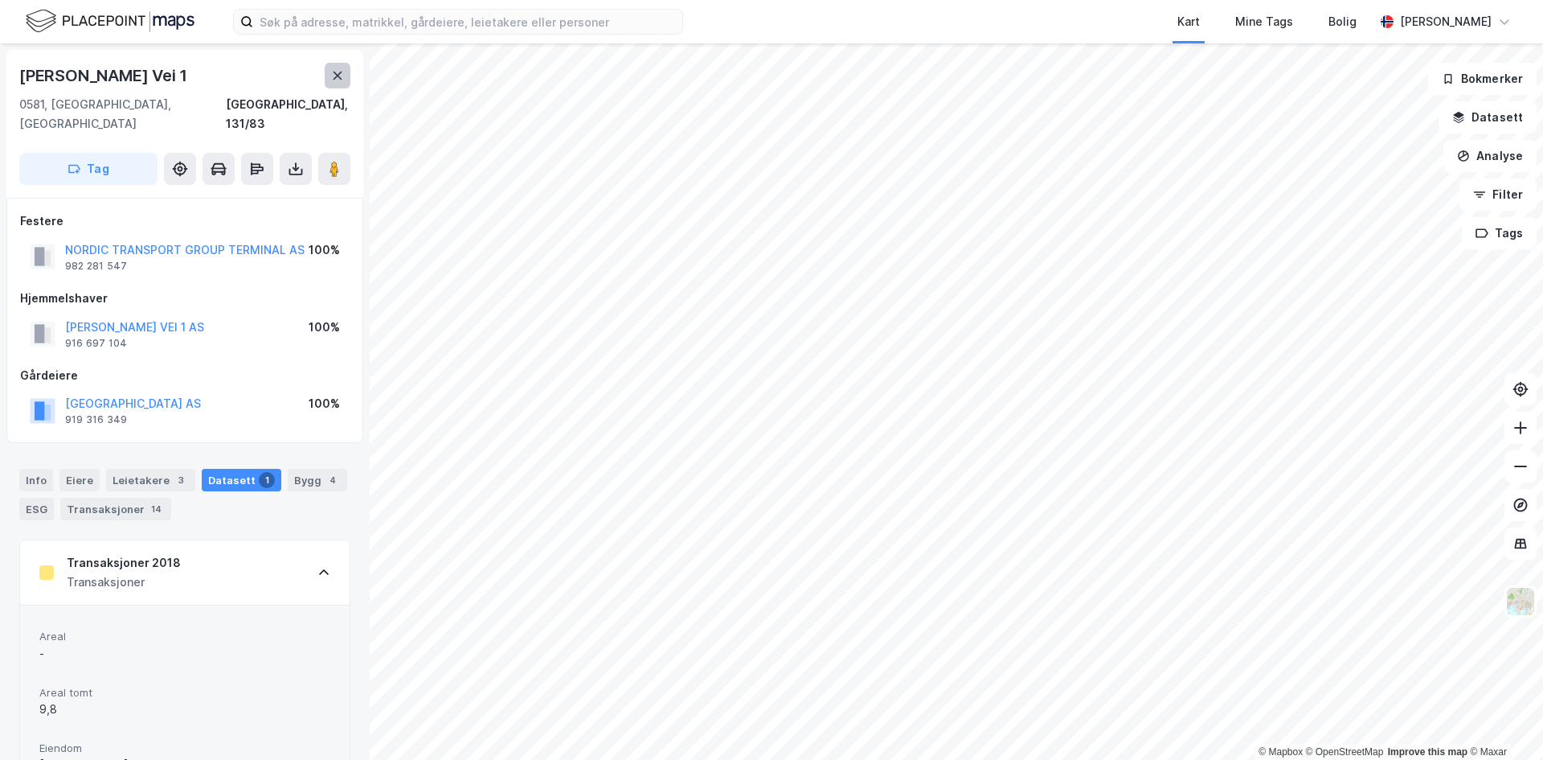
click at [336, 76] on icon at bounding box center [338, 76] width 9 height 8
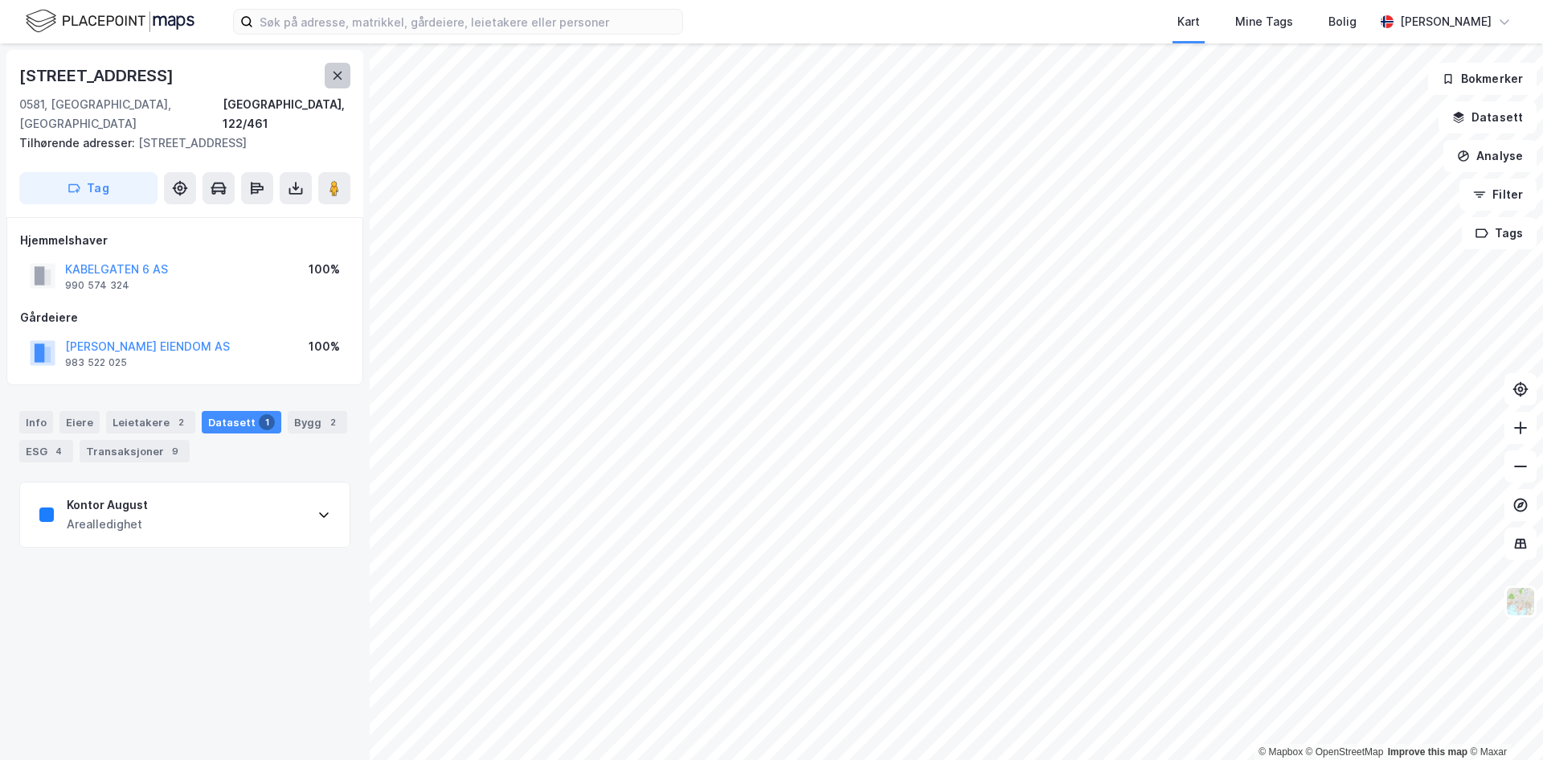
click at [331, 69] on icon at bounding box center [337, 75] width 13 height 13
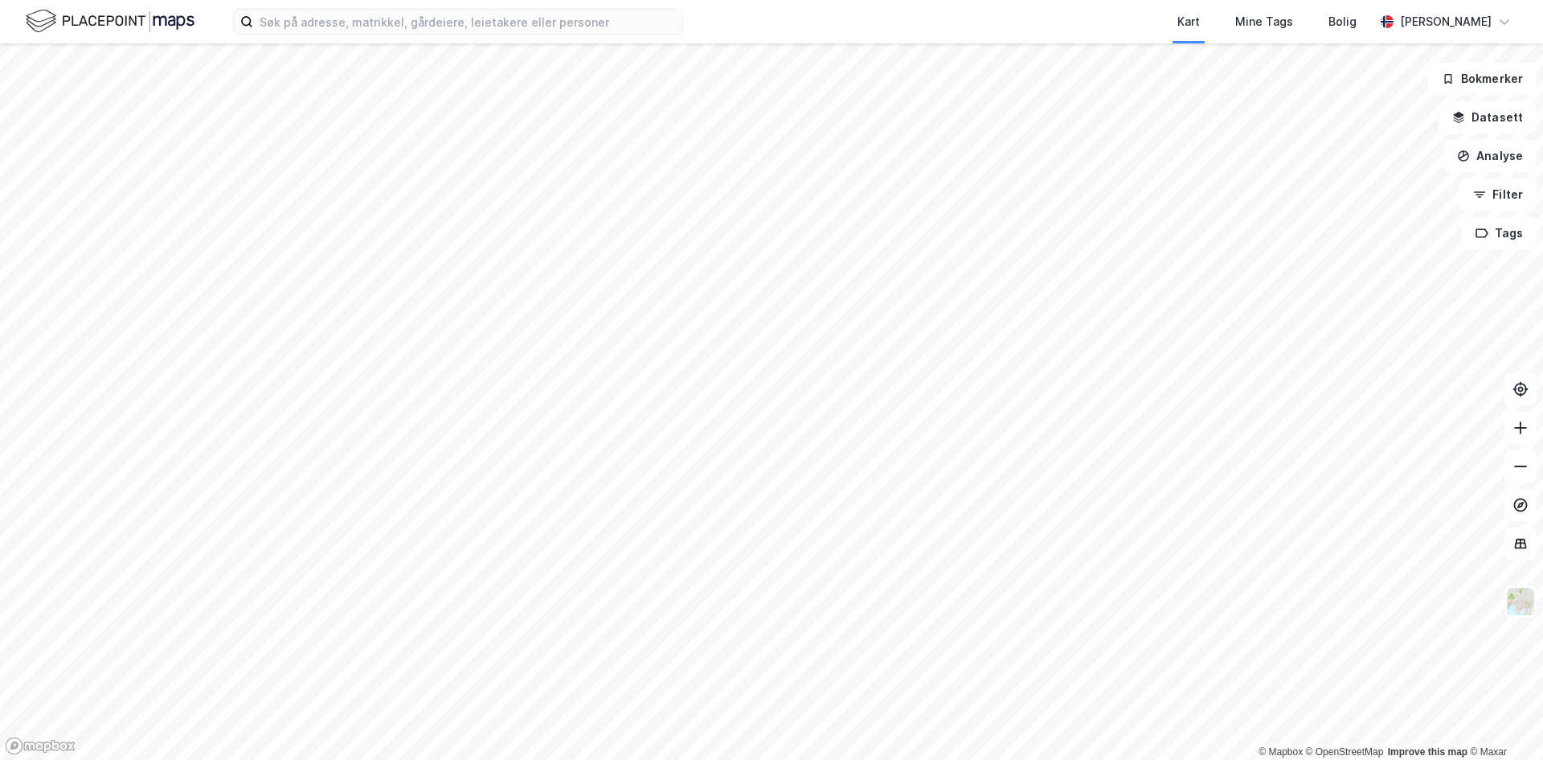
click at [902, 0] on html "Kart Mine Tags Bolig [PERSON_NAME] © Mapbox © OpenStreetMap Improve this map © …" at bounding box center [771, 380] width 1543 height 760
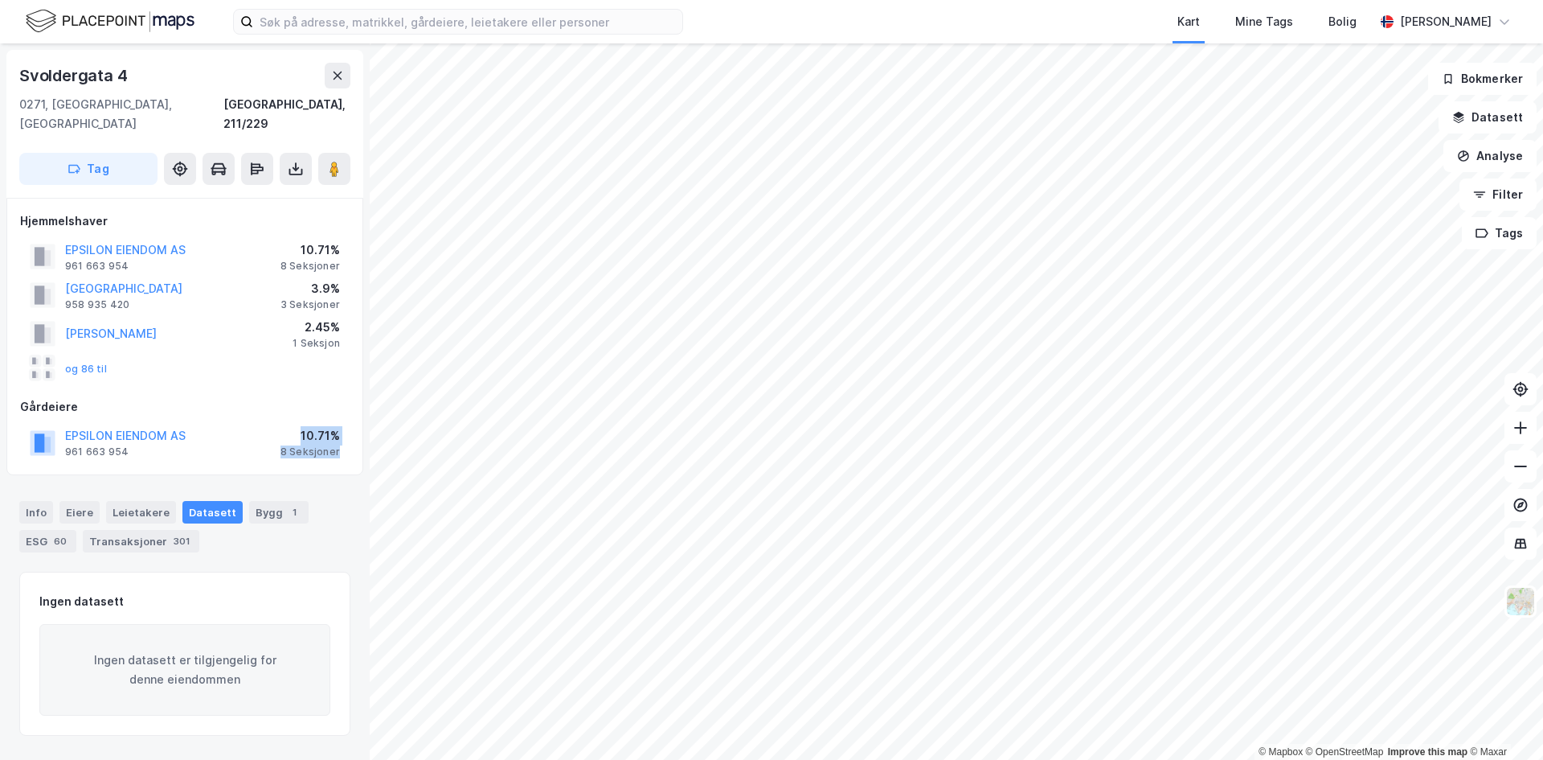
drag, startPoint x: 300, startPoint y: 416, endPoint x: 343, endPoint y: 442, distance: 50.9
click at [343, 442] on div "EPSILON EIENDOM AS 961 663 954 10.71% 8 Seksjoner" at bounding box center [185, 442] width 330 height 39
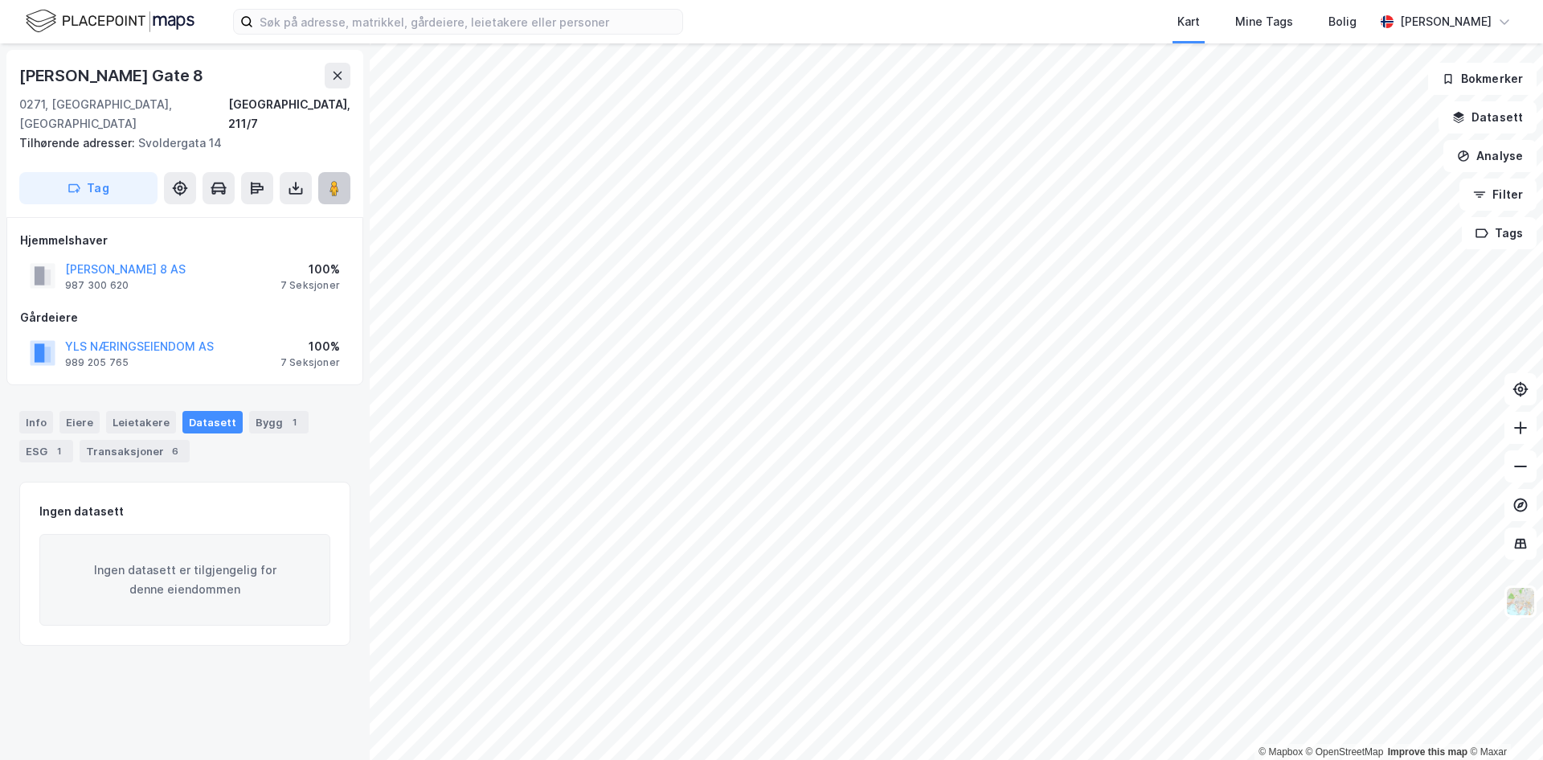
click at [326, 175] on button at bounding box center [334, 188] width 32 height 32
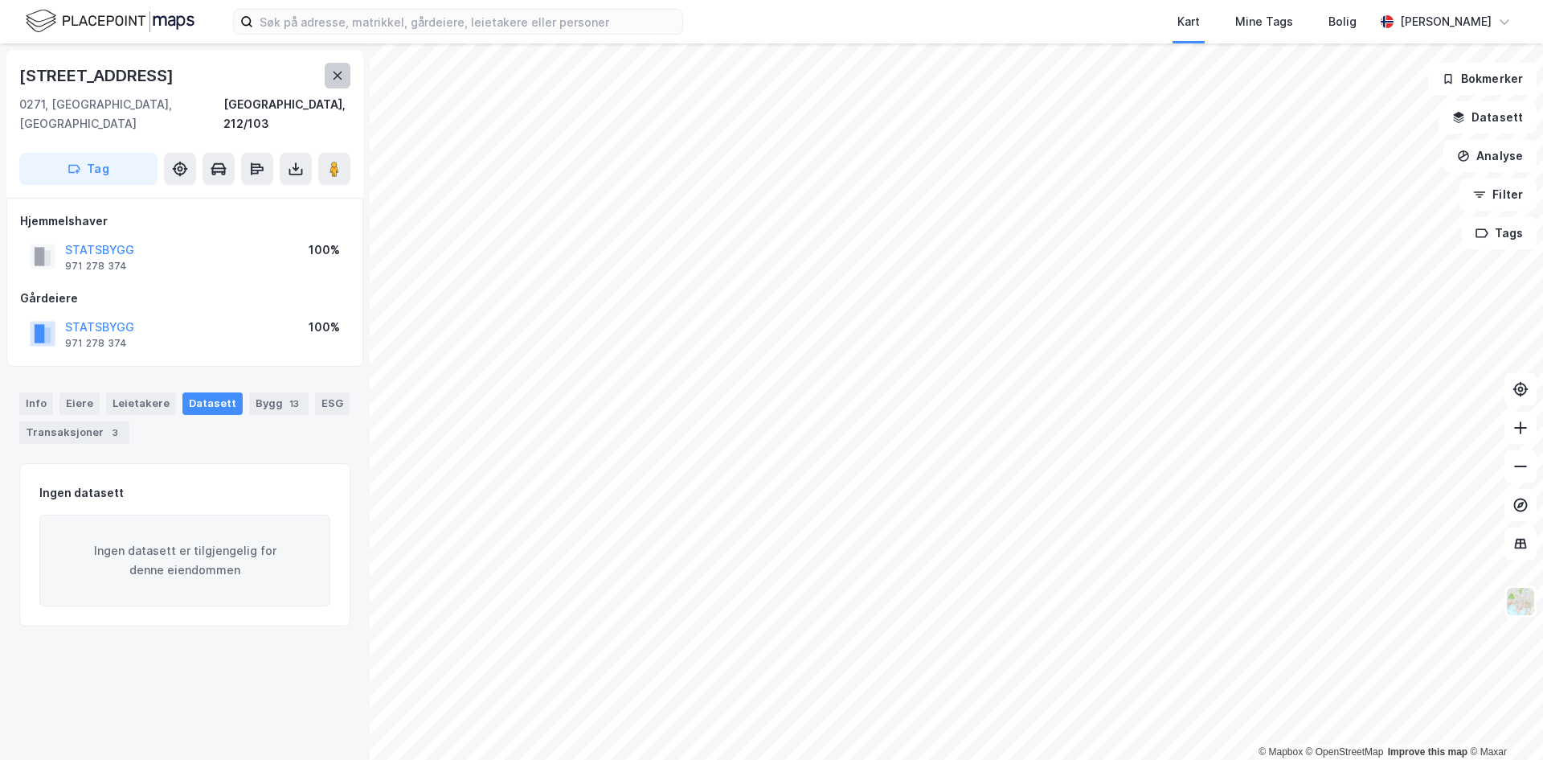
click at [338, 80] on icon at bounding box center [337, 75] width 13 height 13
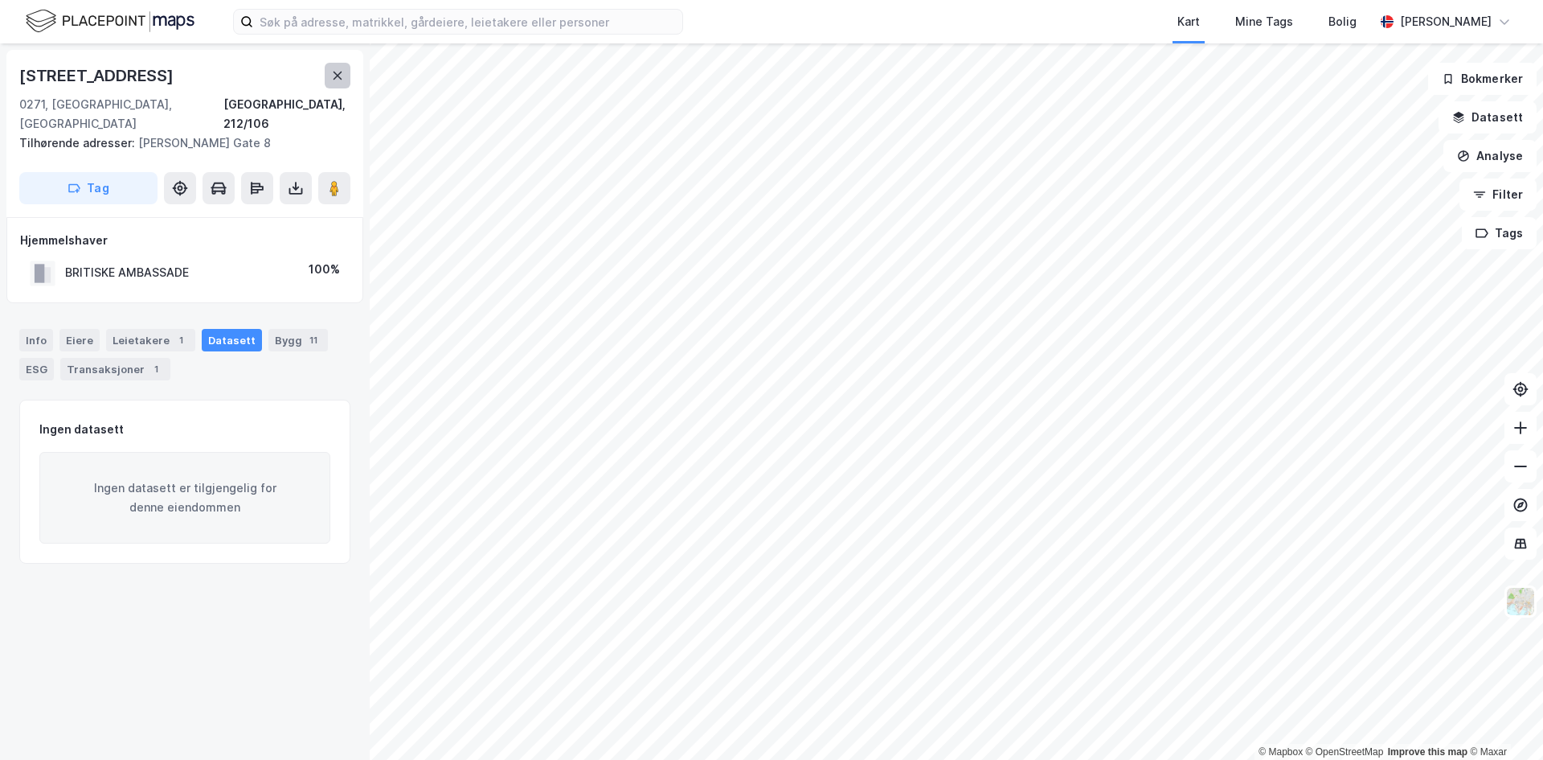
click at [338, 81] on icon at bounding box center [337, 75] width 13 height 13
